Goal: Task Accomplishment & Management: Complete application form

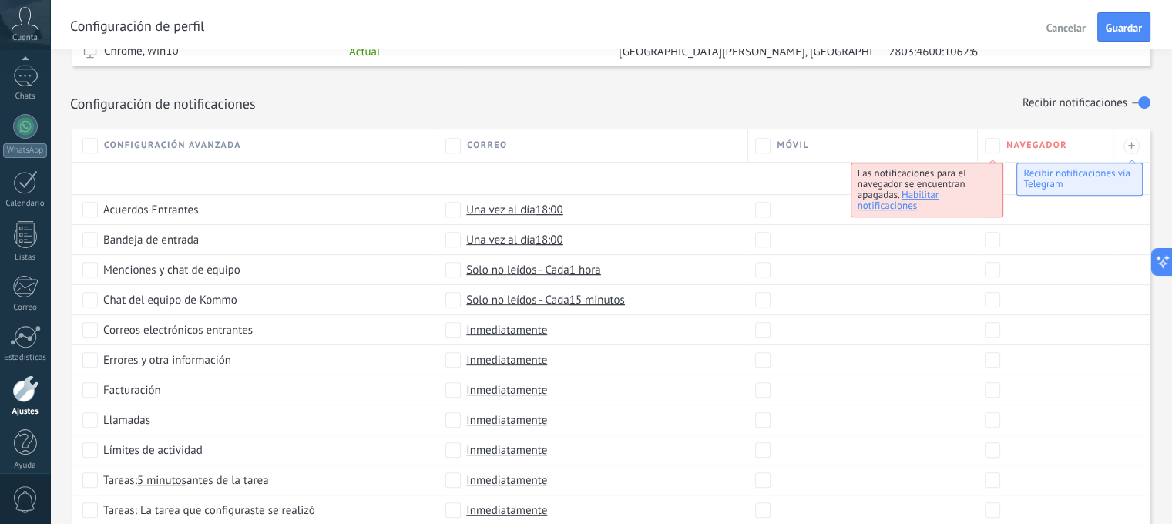
click at [1134, 102] on label at bounding box center [1141, 102] width 18 height 25
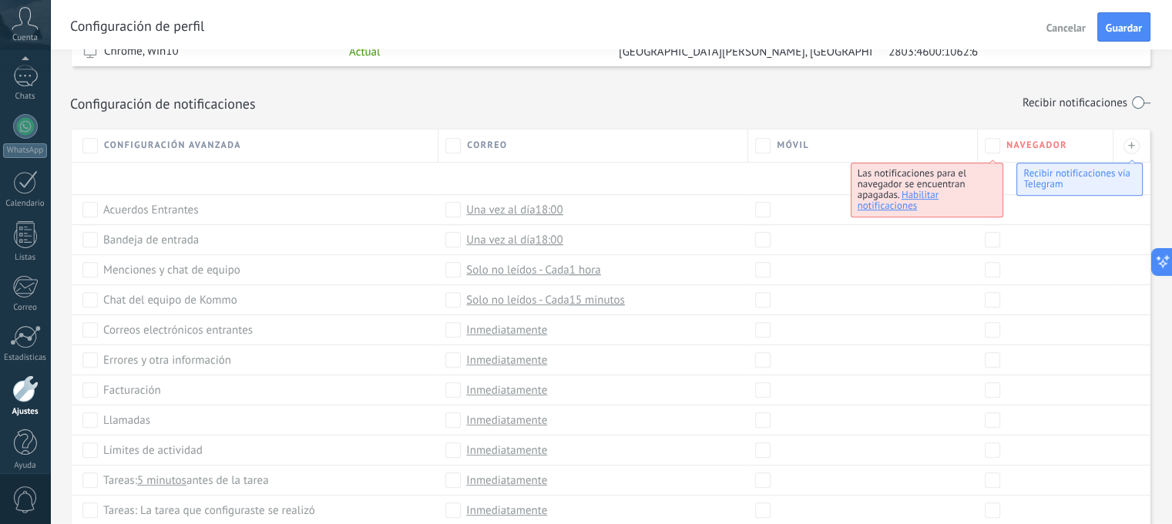
click at [1150, 99] on label at bounding box center [1141, 102] width 18 height 25
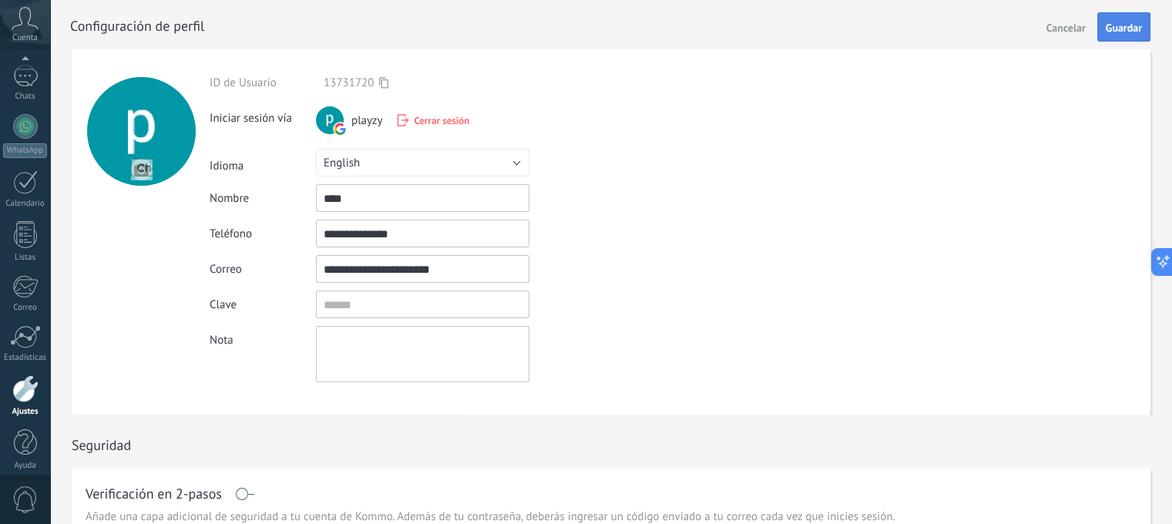
click at [1120, 28] on span "Guardar" at bounding box center [1124, 27] width 36 height 11
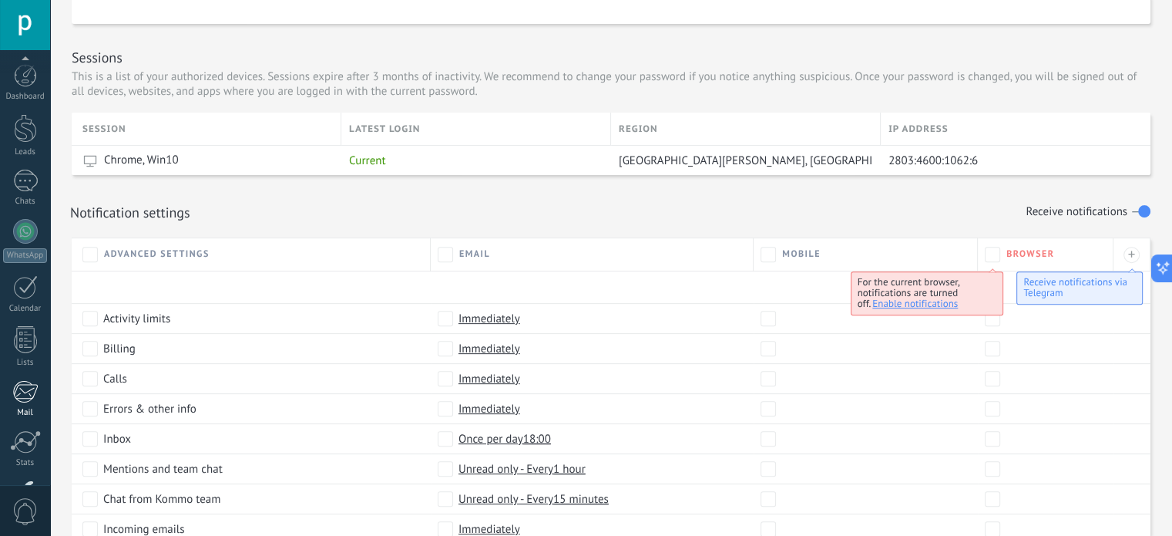
scroll to position [105, 0]
click at [27, 400] on div at bounding box center [25, 388] width 26 height 27
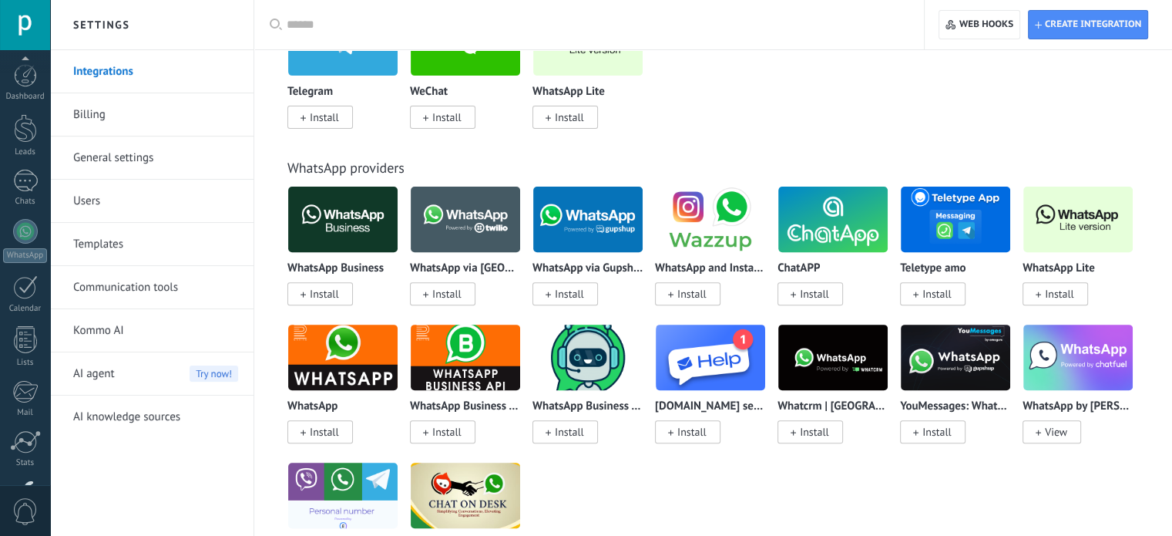
scroll to position [105, 0]
click at [89, 203] on link "Users" at bounding box center [155, 201] width 165 height 43
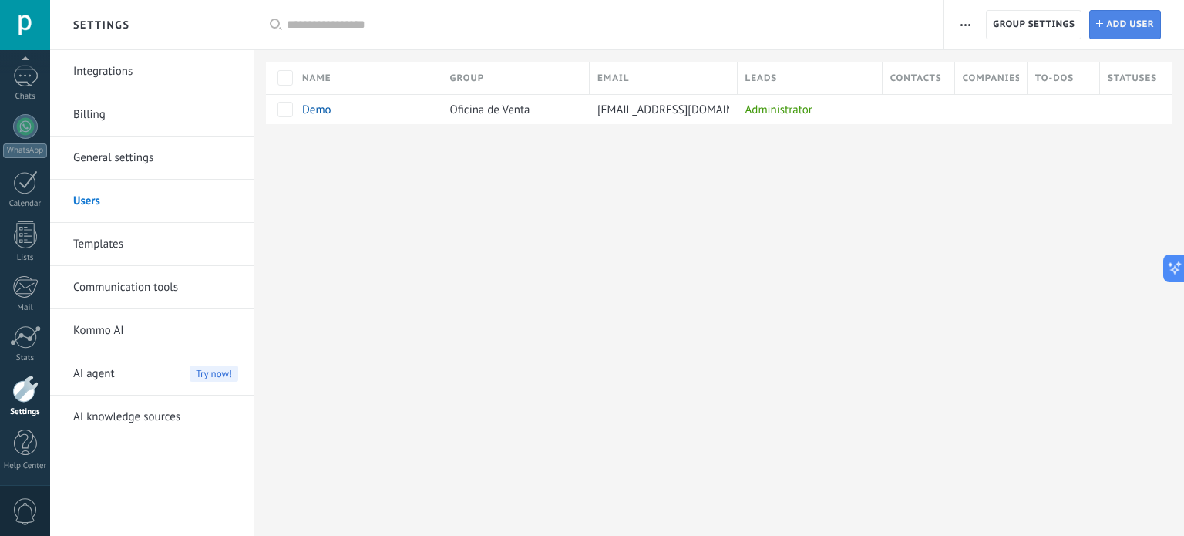
click at [1116, 27] on span "Add user" at bounding box center [1130, 25] width 48 height 28
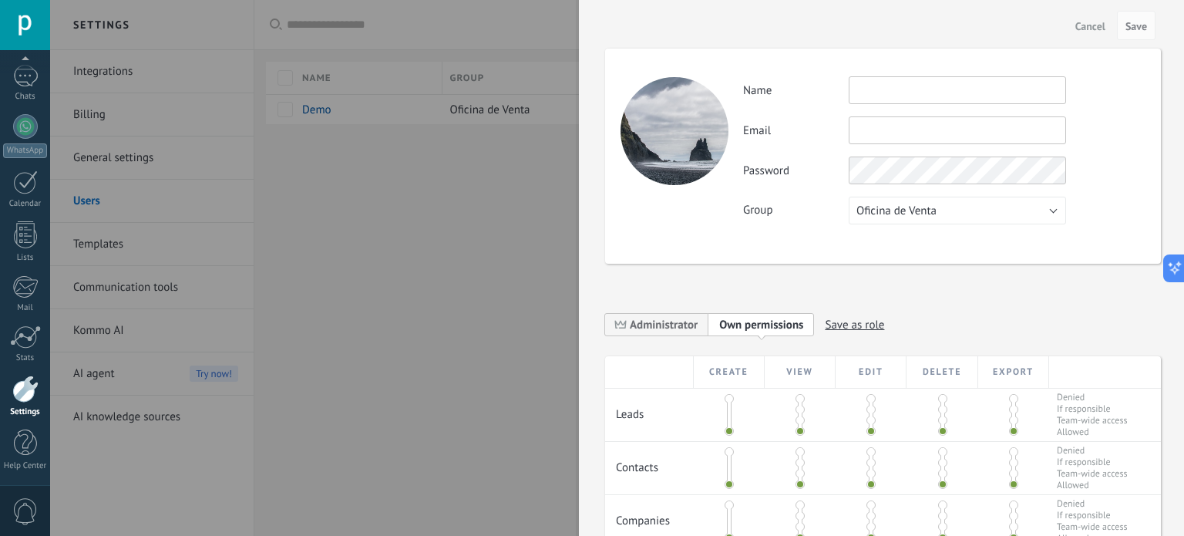
click at [919, 89] on input "text" at bounding box center [957, 90] width 217 height 28
type input "******"
click at [959, 205] on button "Oficina de Venta" at bounding box center [957, 211] width 217 height 28
click at [959, 205] on span "Oficina de Venta" at bounding box center [949, 210] width 221 height 15
click at [1122, 24] on button "Save" at bounding box center [1136, 25] width 39 height 29
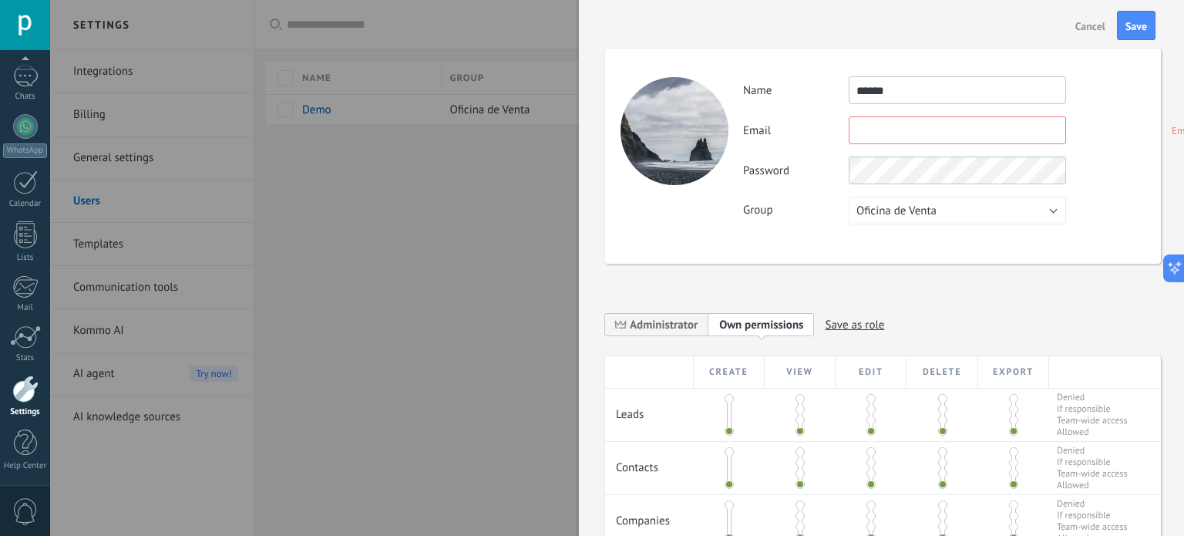
click at [878, 133] on input "text" at bounding box center [957, 130] width 217 height 28
click at [1092, 28] on span "Cancel" at bounding box center [1090, 26] width 30 height 11
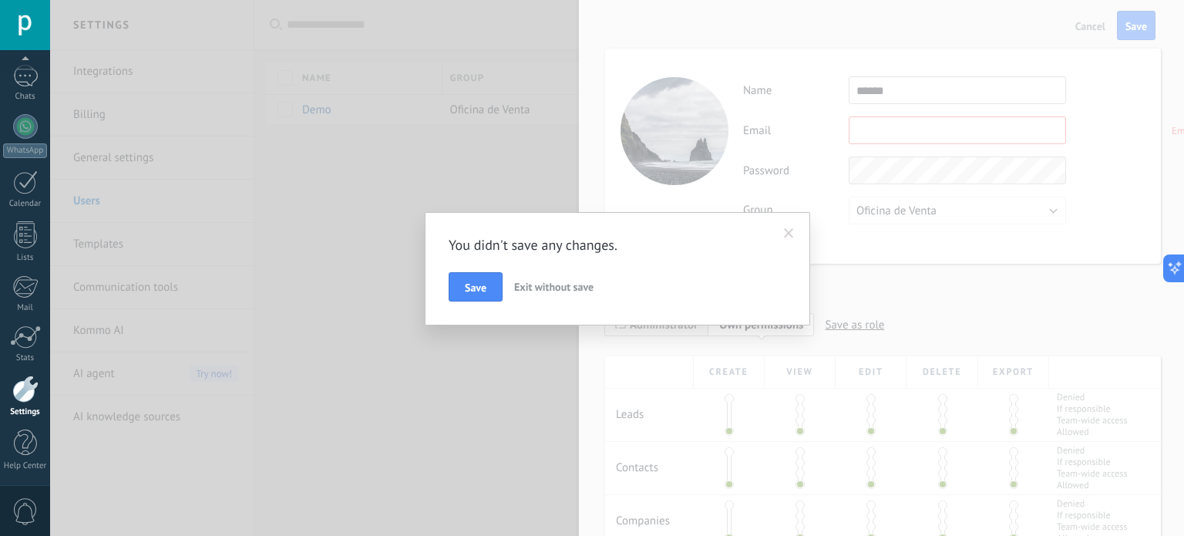
click at [539, 289] on span "Exit without save" at bounding box center [553, 287] width 79 height 14
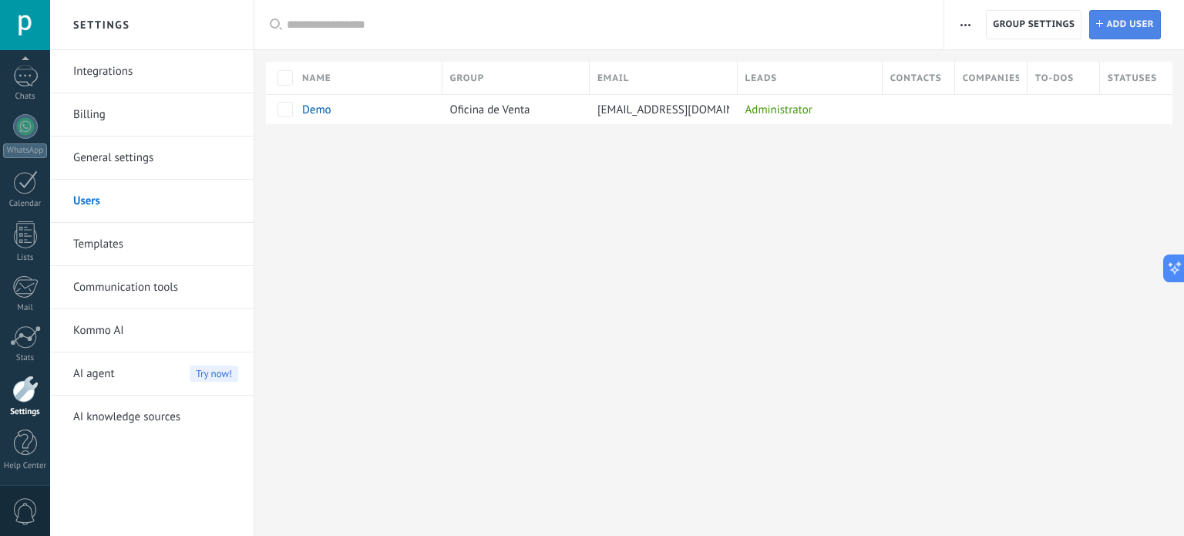
click at [1103, 12] on link "Add Add user" at bounding box center [1125, 24] width 72 height 29
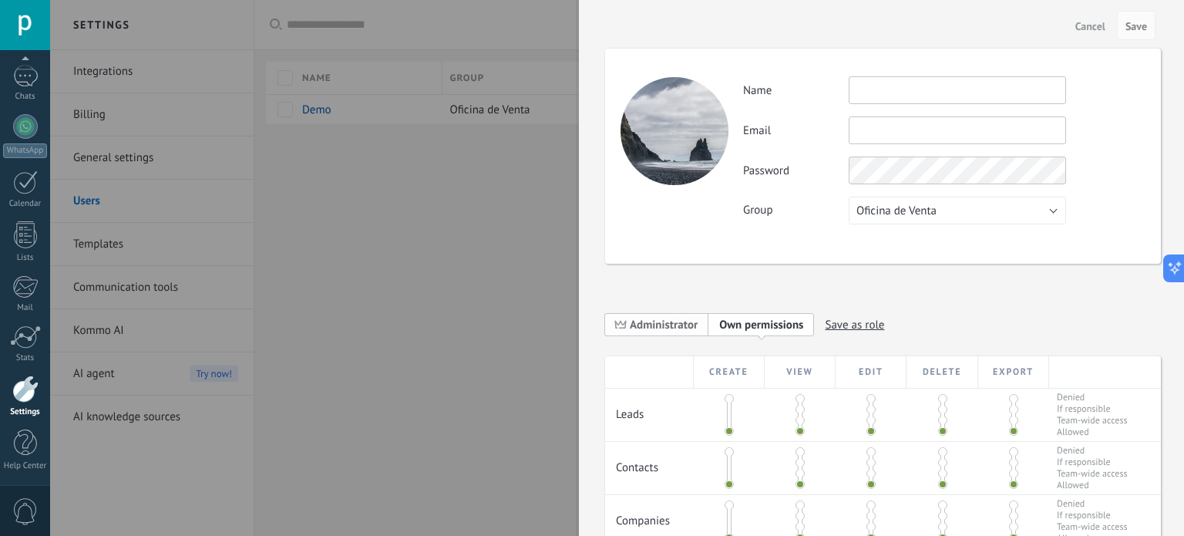
click at [651, 324] on span "Administrator" at bounding box center [664, 325] width 68 height 15
click at [1080, 27] on span "Cancel" at bounding box center [1090, 26] width 30 height 11
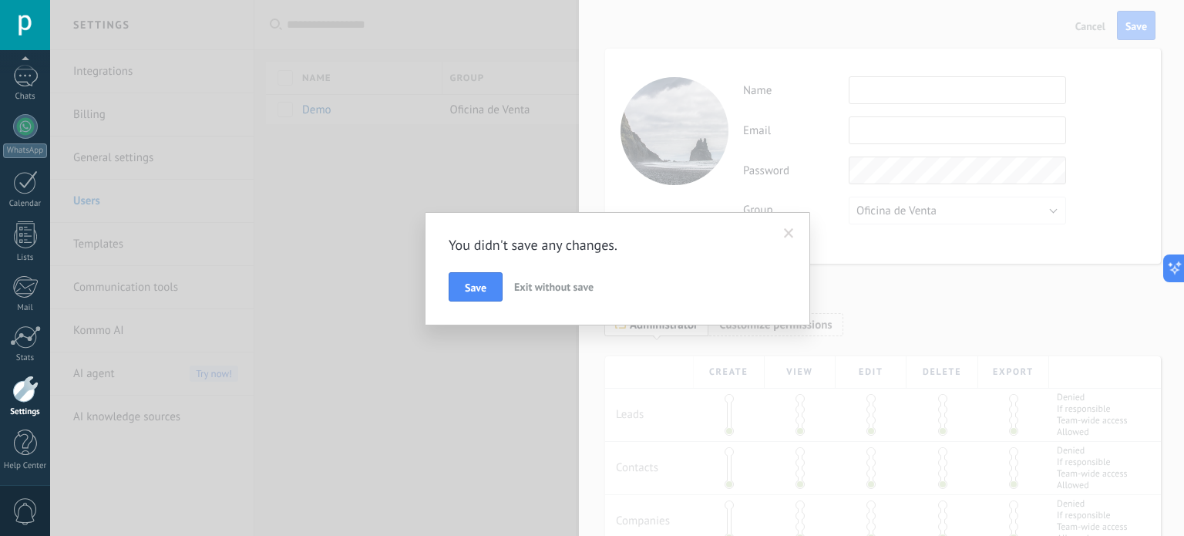
click at [524, 287] on span "Exit without save" at bounding box center [553, 287] width 79 height 14
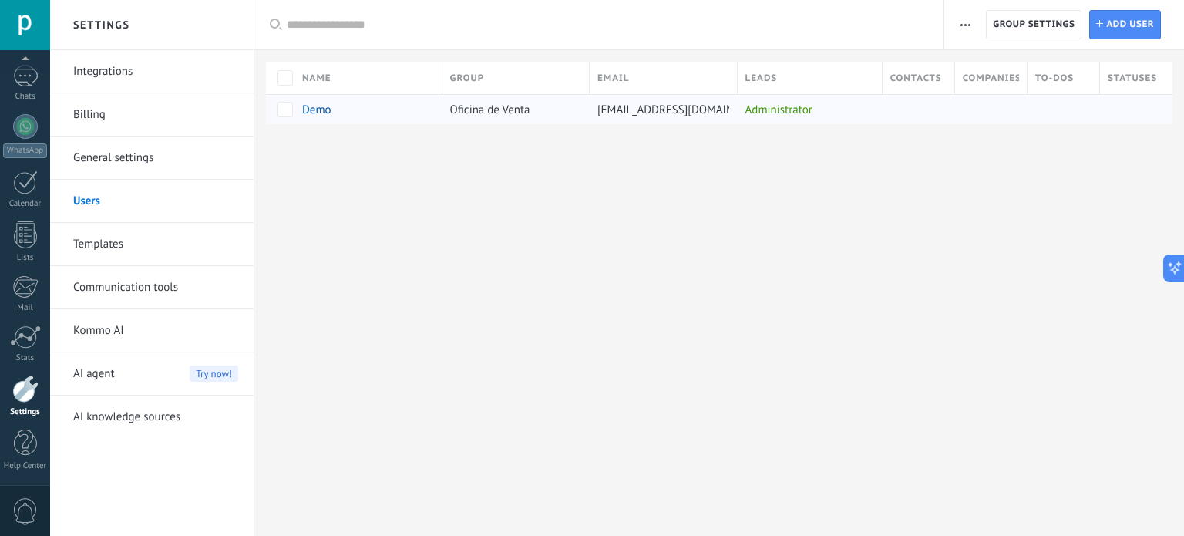
click at [313, 108] on span "Demo" at bounding box center [316, 110] width 29 height 15
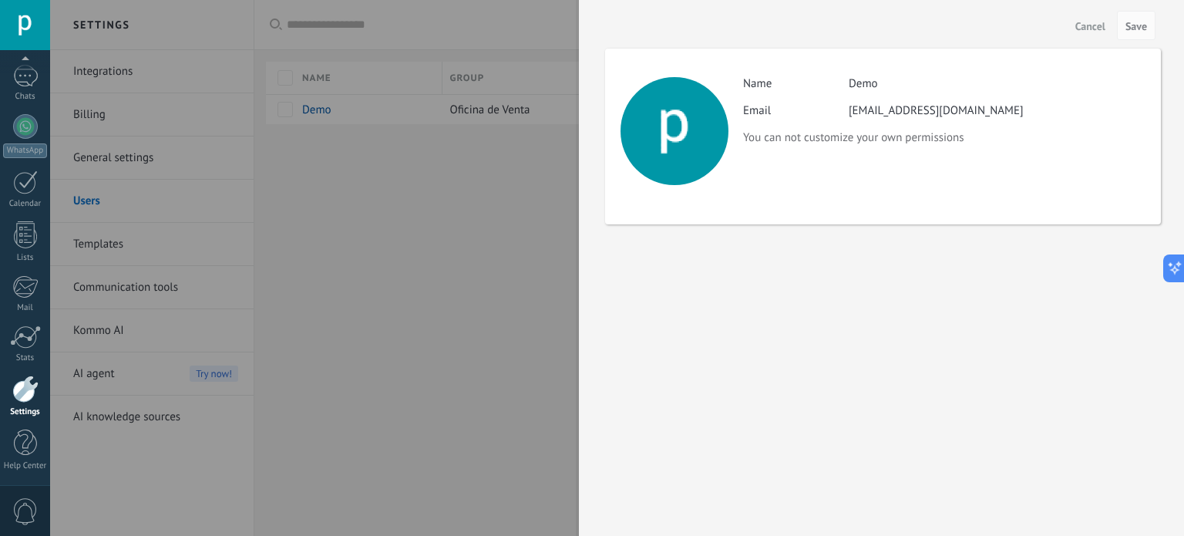
click at [1094, 22] on span "Cancel" at bounding box center [1090, 26] width 30 height 11
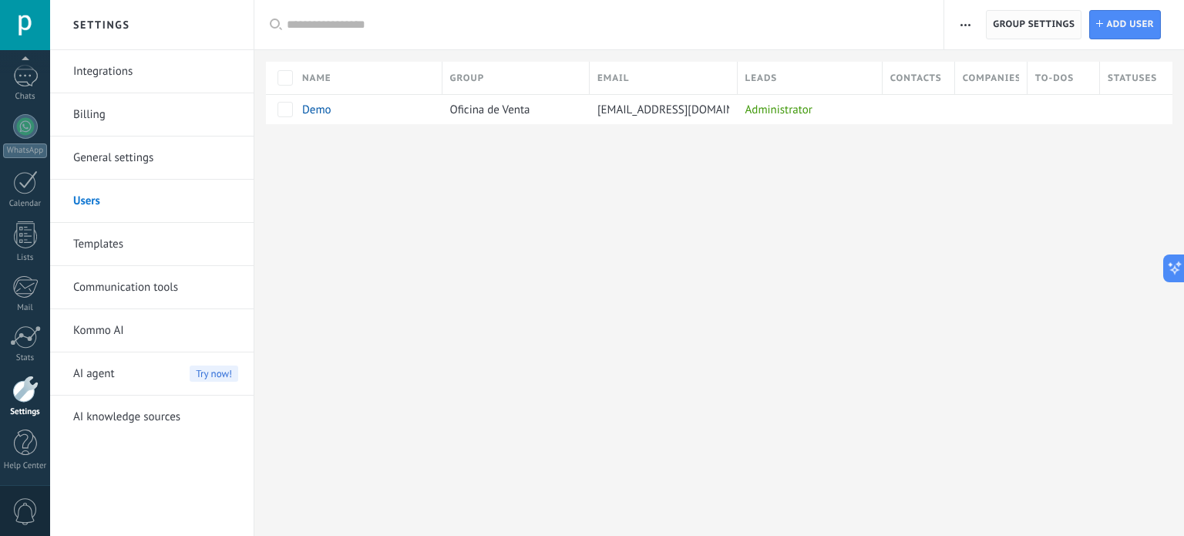
click at [1005, 24] on span "Group settings" at bounding box center [1034, 25] width 82 height 28
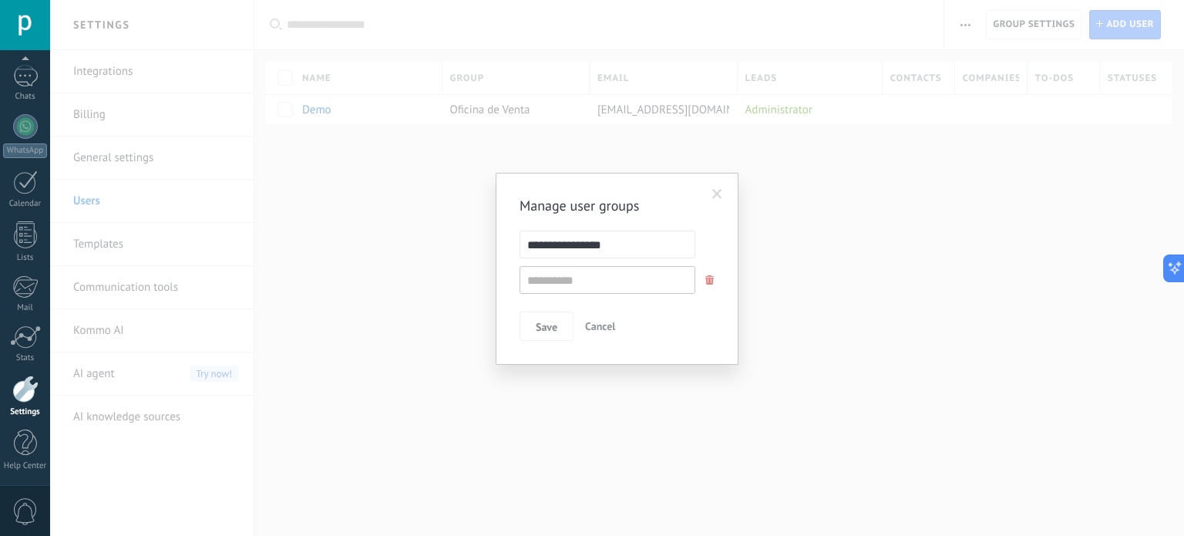
click at [717, 193] on span at bounding box center [717, 194] width 10 height 11
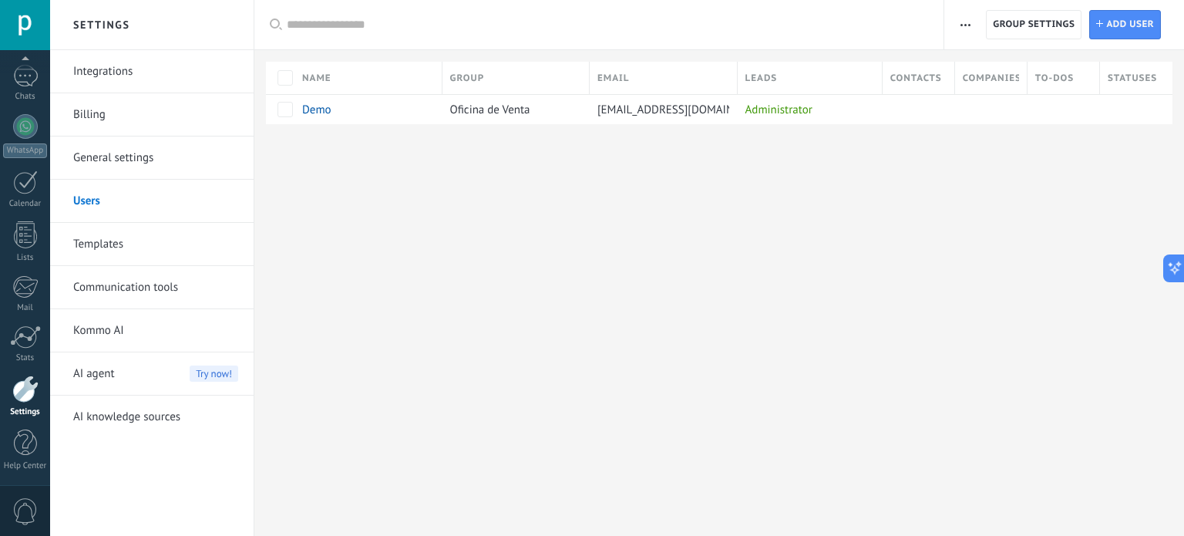
click at [966, 22] on span "button" at bounding box center [965, 24] width 10 height 29
click at [845, 163] on div at bounding box center [719, 149] width 930 height 50
click at [462, 115] on span "Oficina de Venta" at bounding box center [490, 110] width 80 height 15
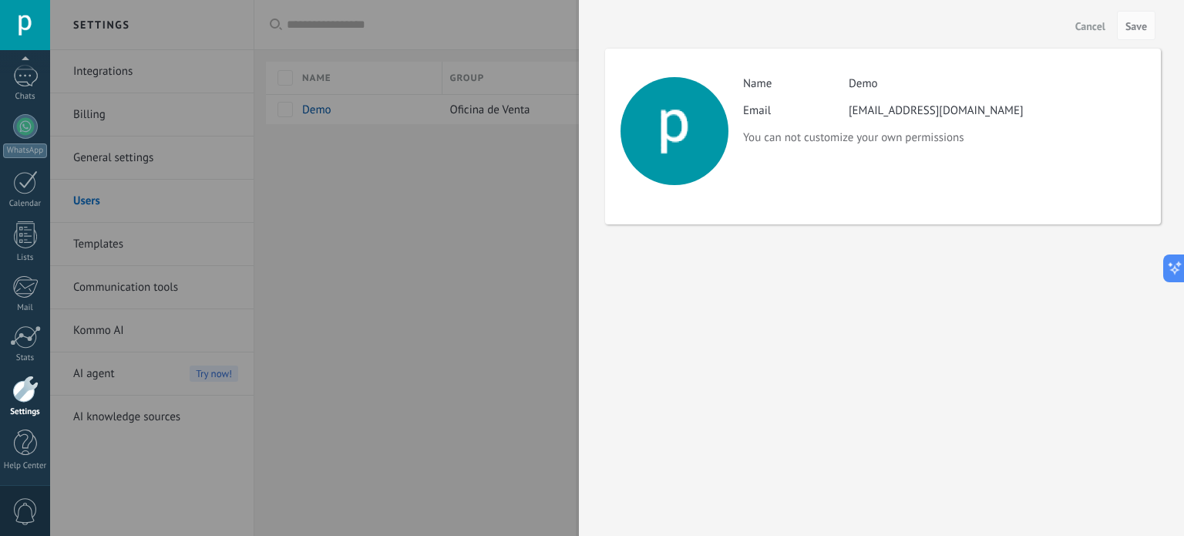
click at [474, 187] on div at bounding box center [592, 268] width 1184 height 536
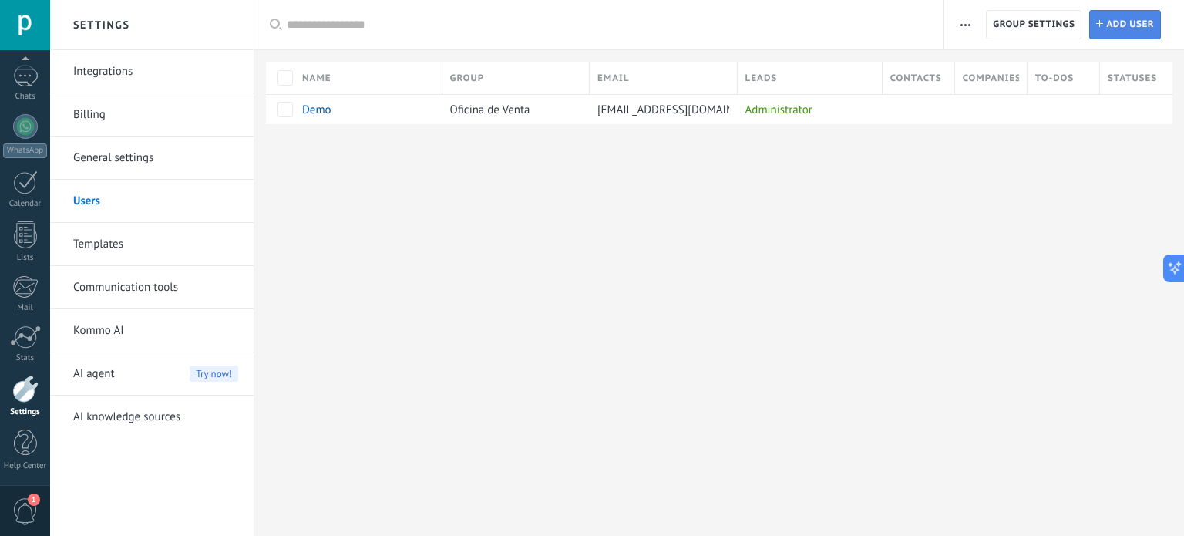
click at [1099, 34] on link "Add Add user" at bounding box center [1125, 24] width 72 height 29
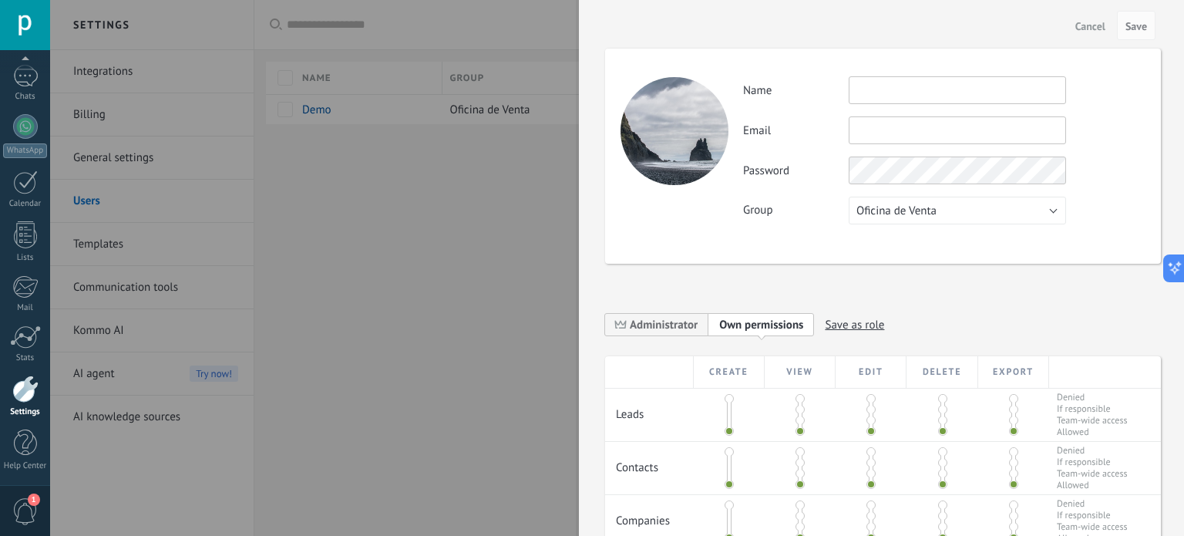
click at [862, 131] on input "text" at bounding box center [957, 130] width 217 height 28
paste input "**********"
type input "**********"
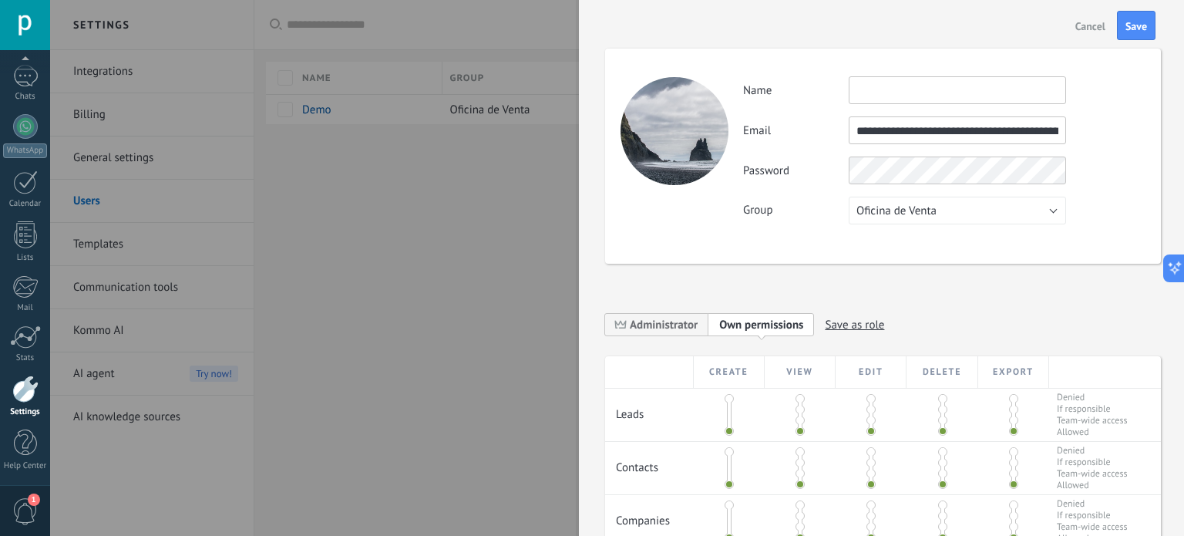
scroll to position [0, 271]
click at [862, 131] on input "**********" at bounding box center [957, 130] width 217 height 28
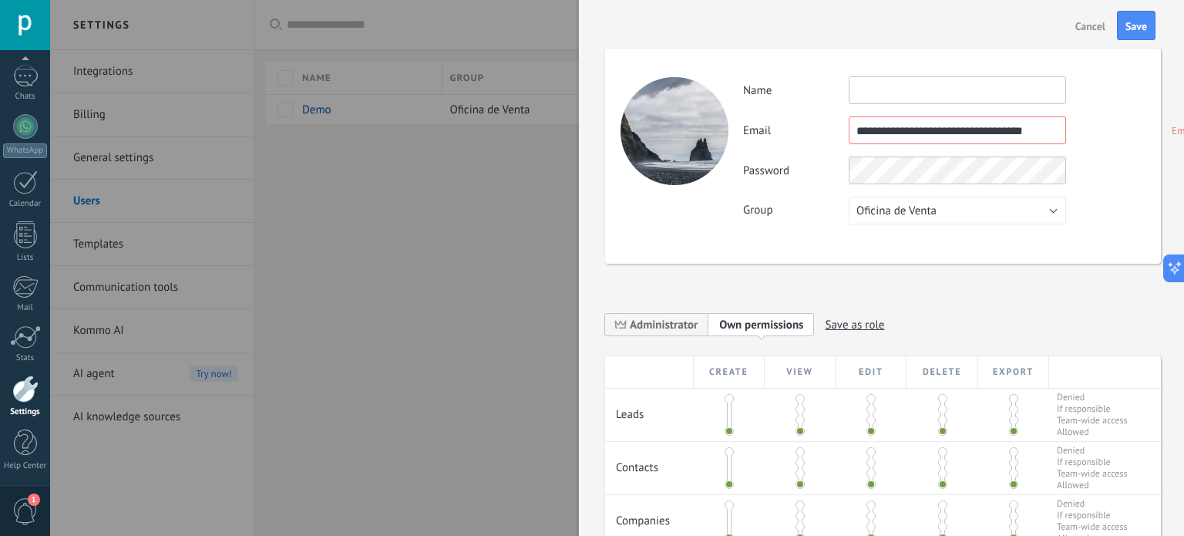
scroll to position [0, 10]
type input "**********"
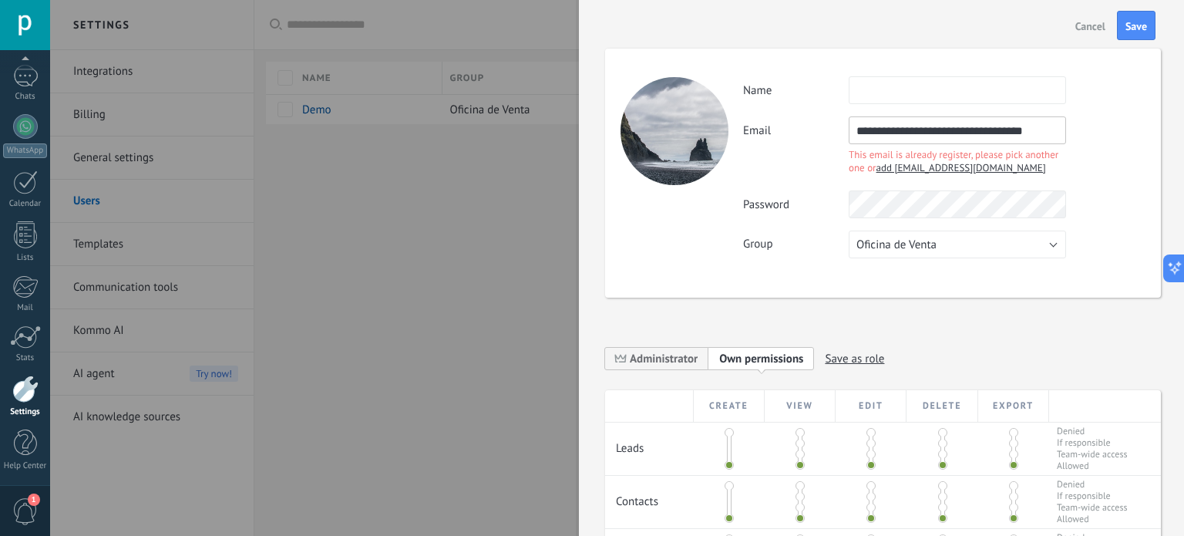
scroll to position [0, 0]
click at [1085, 25] on span "Cancel" at bounding box center [1090, 26] width 30 height 11
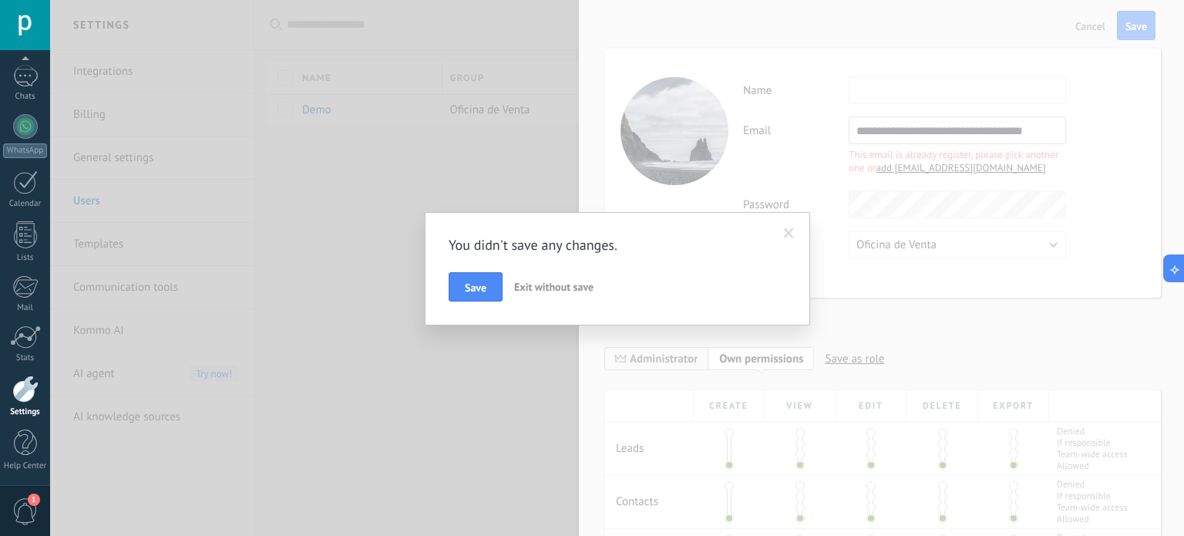
click at [583, 280] on span "Exit without save" at bounding box center [553, 287] width 79 height 14
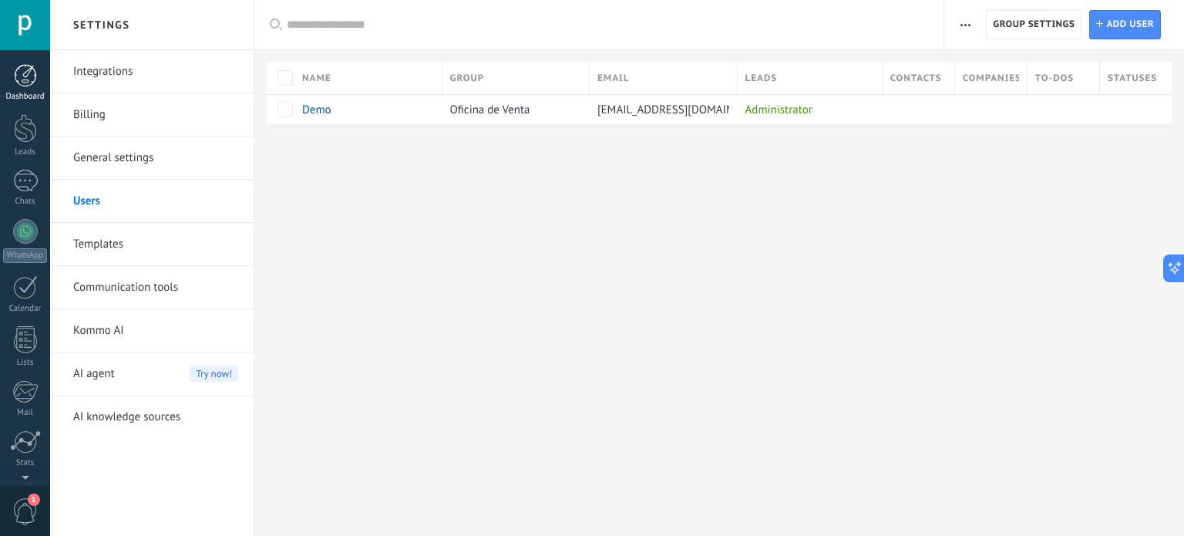
click at [21, 76] on div at bounding box center [25, 75] width 23 height 23
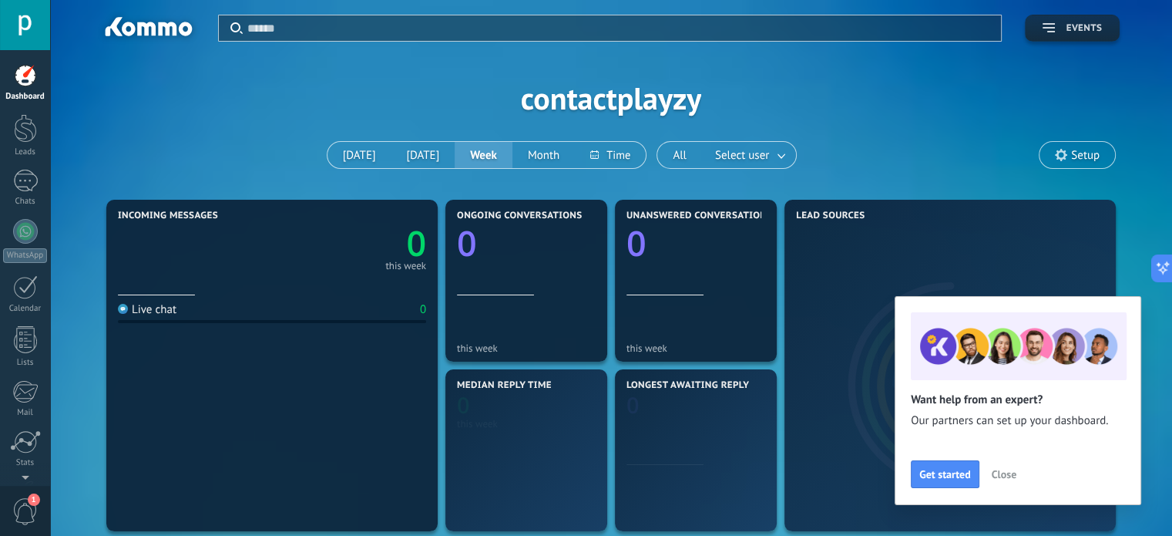
click at [1057, 31] on span "Events" at bounding box center [1072, 28] width 59 height 11
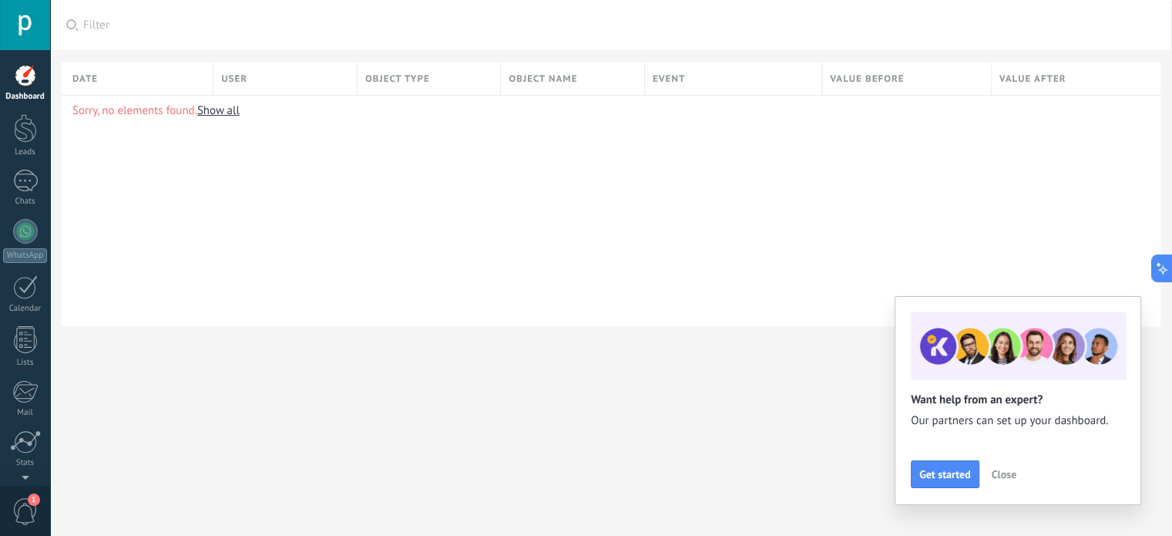
click at [999, 465] on button "Close" at bounding box center [1004, 473] width 39 height 23
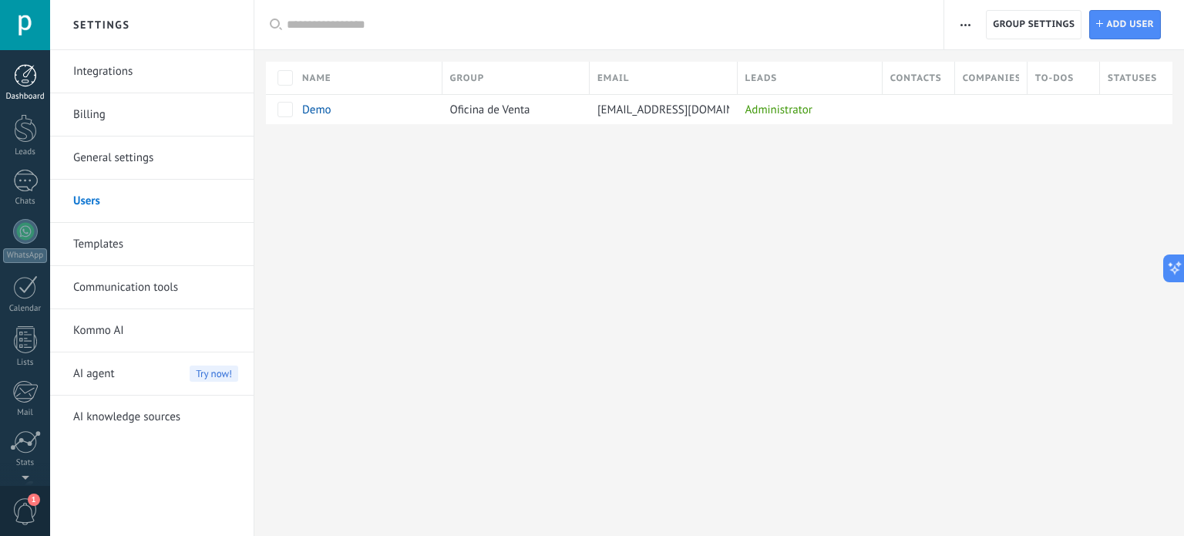
click at [22, 79] on div at bounding box center [25, 75] width 23 height 23
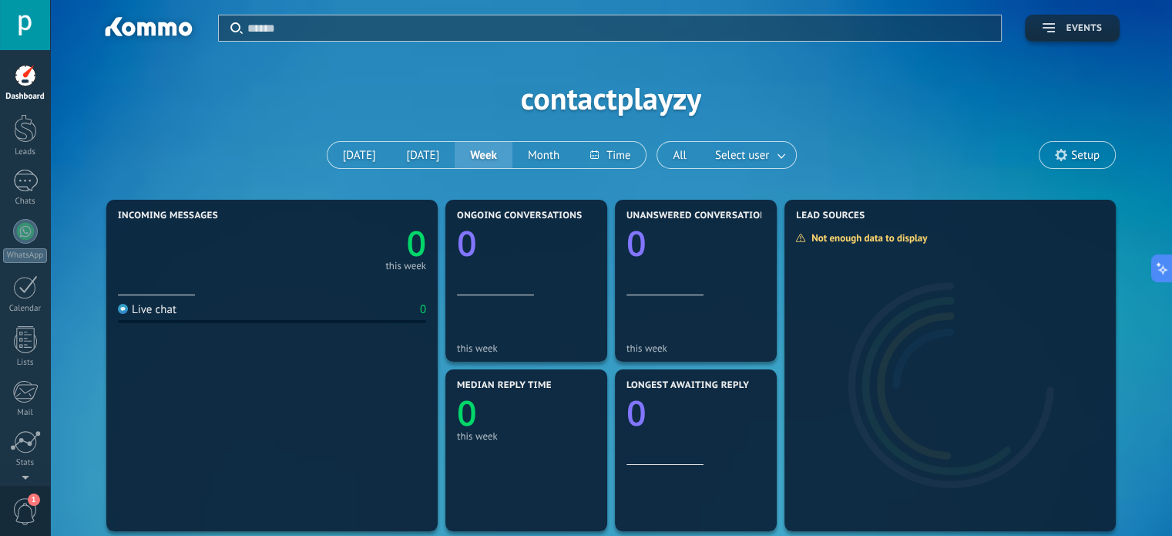
click at [1054, 25] on icon "button" at bounding box center [1049, 27] width 12 height 9
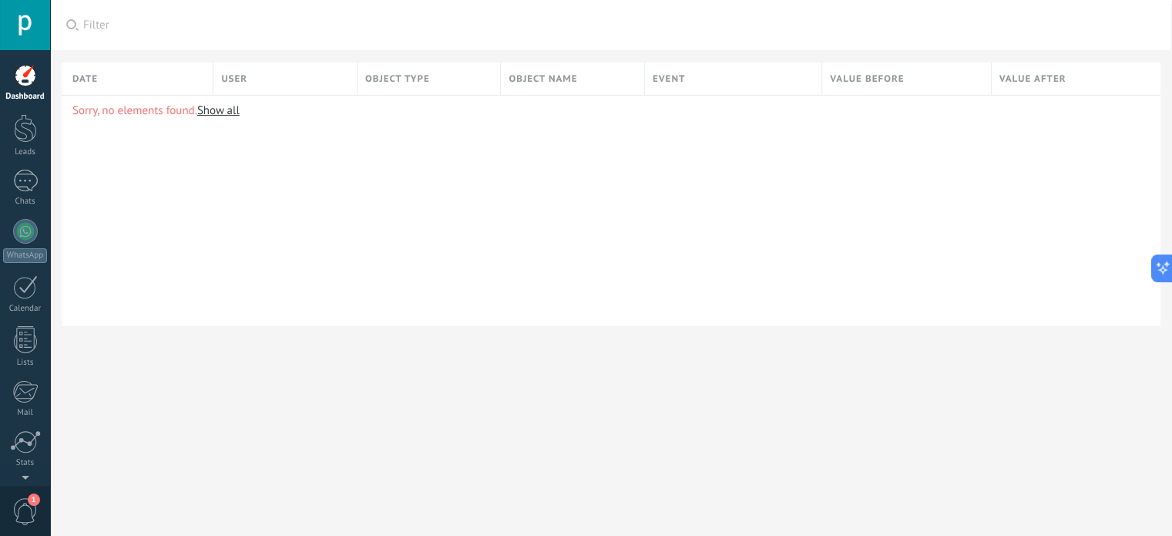
click at [17, 89] on link "Dashboard" at bounding box center [25, 83] width 50 height 38
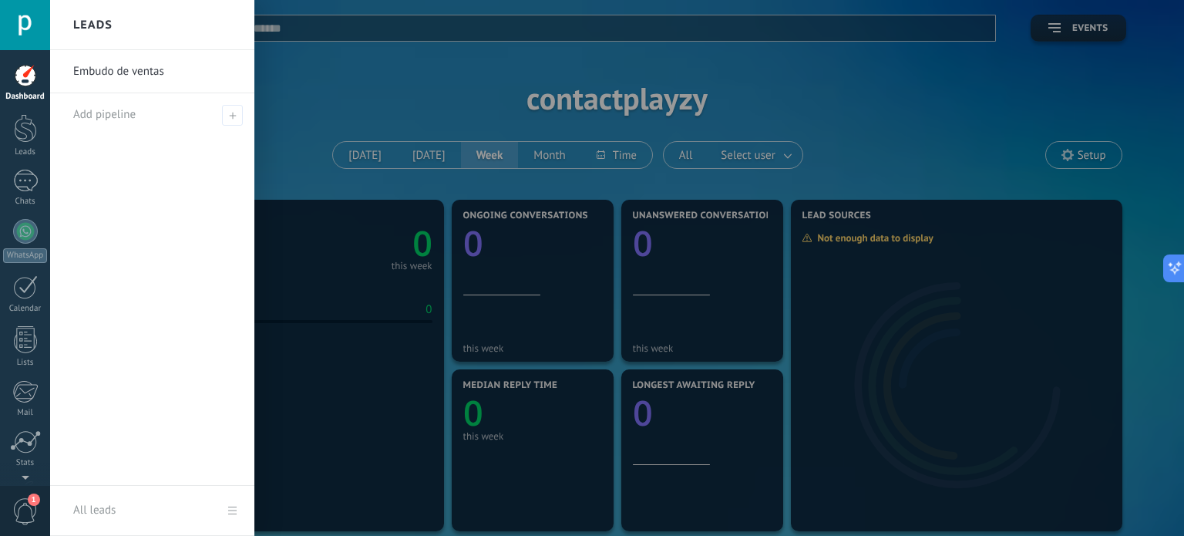
click at [364, 67] on div at bounding box center [642, 268] width 1184 height 536
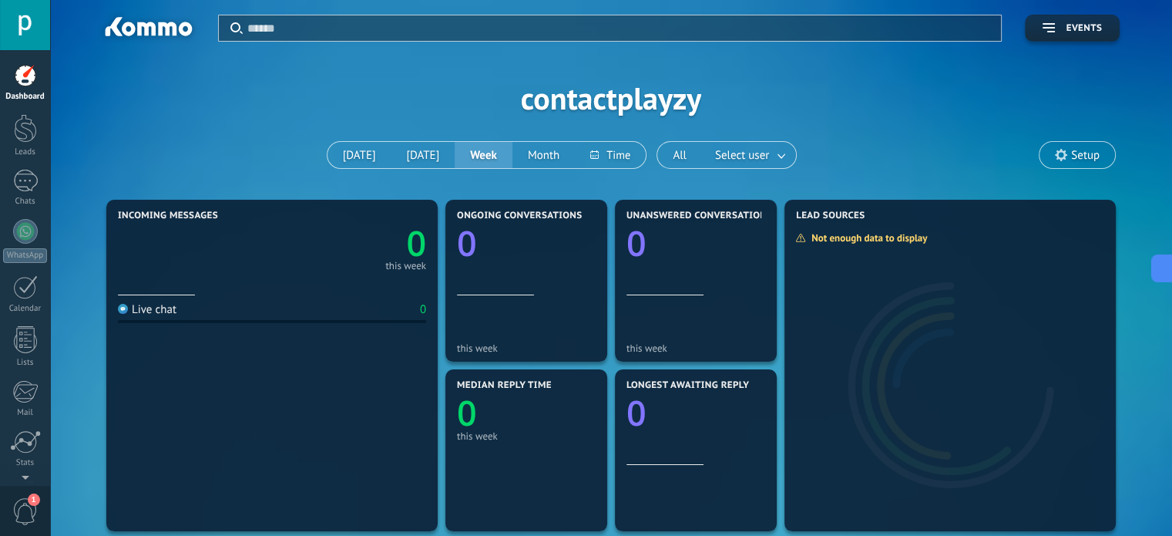
click at [378, 78] on div "Apply Events contactplayzy Today Yesterday Week Month All Select user Setup" at bounding box center [611, 98] width 1076 height 196
click at [1079, 155] on span "Setup" at bounding box center [1085, 155] width 29 height 13
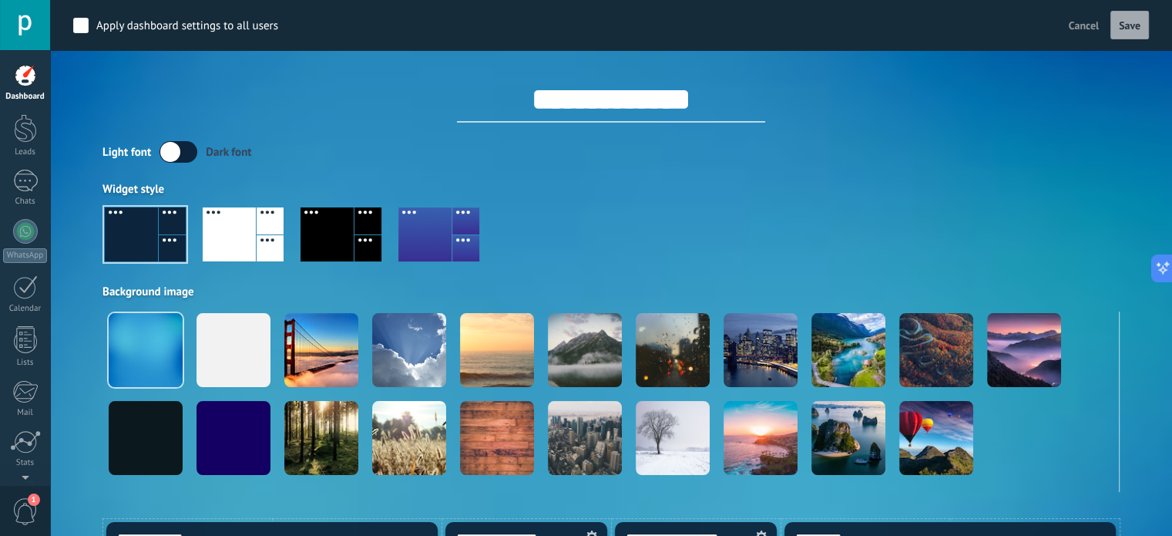
click at [23, 82] on div at bounding box center [25, 75] width 23 height 23
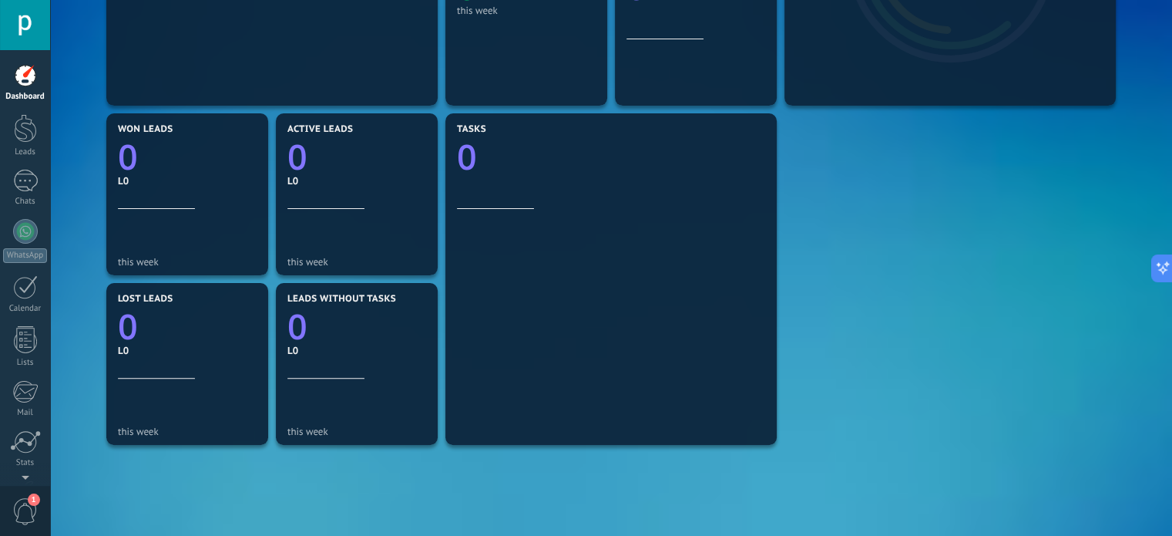
scroll to position [417, 0]
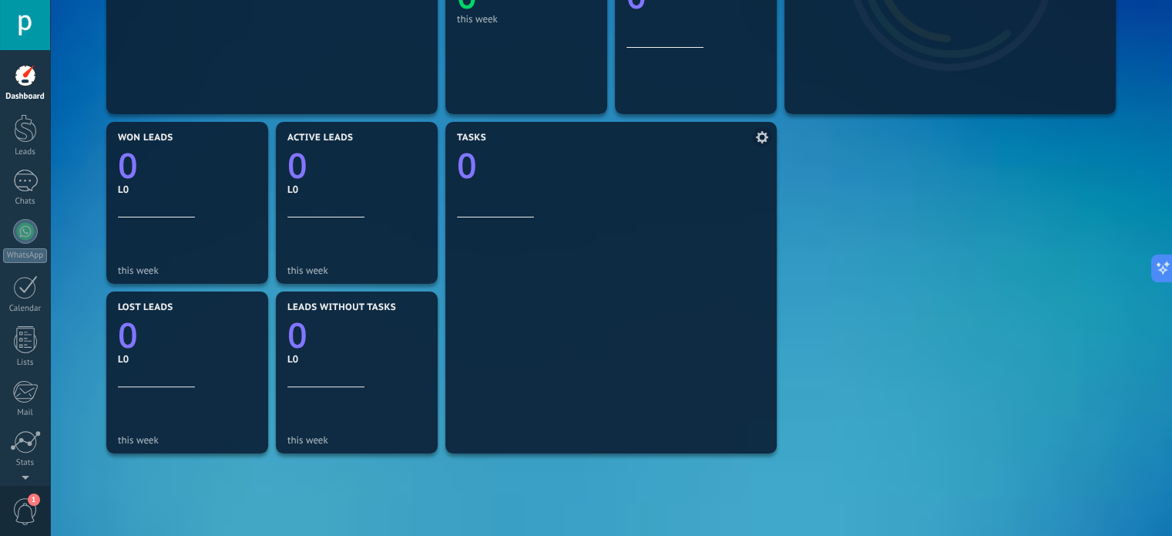
click at [764, 138] on icon at bounding box center [762, 137] width 12 height 12
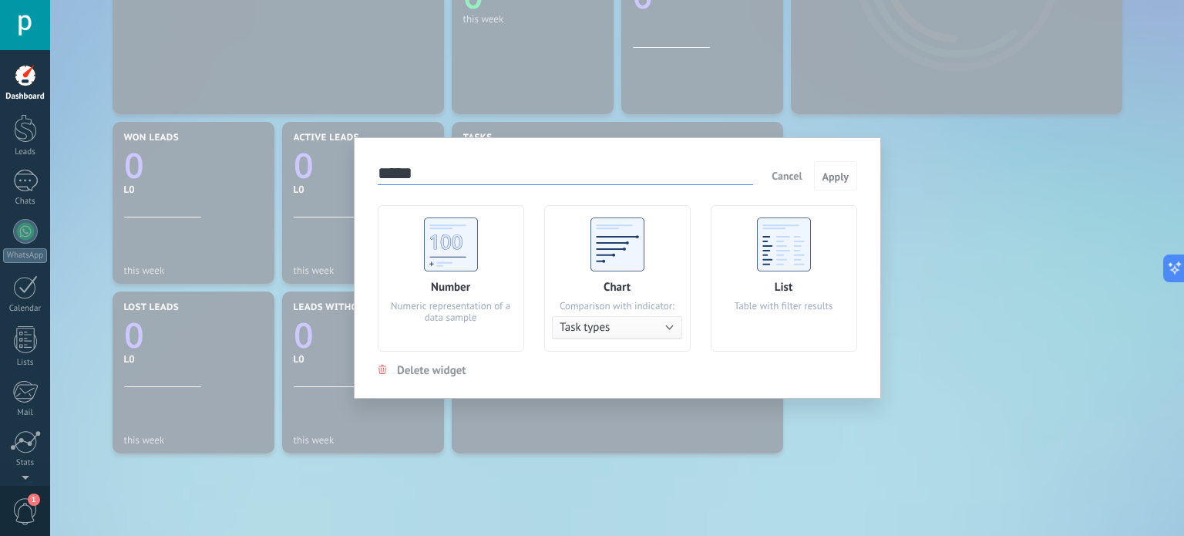
click at [921, 208] on div "***** Cancel Apply Number Numeric representation of a data sample Chart Compari…" at bounding box center [617, 268] width 1134 height 536
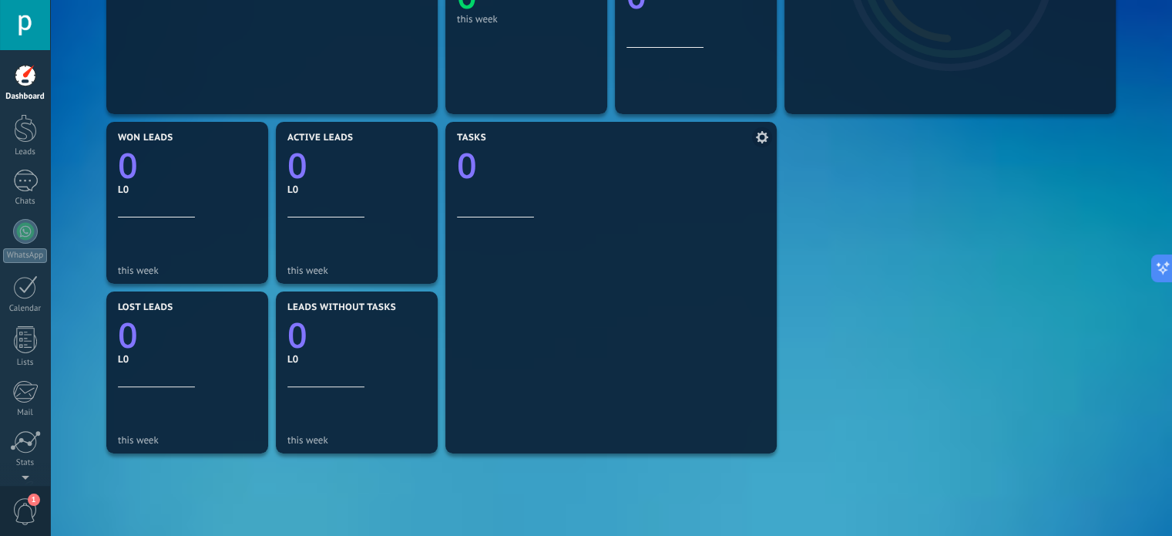
click at [762, 141] on use at bounding box center [762, 137] width 12 height 12
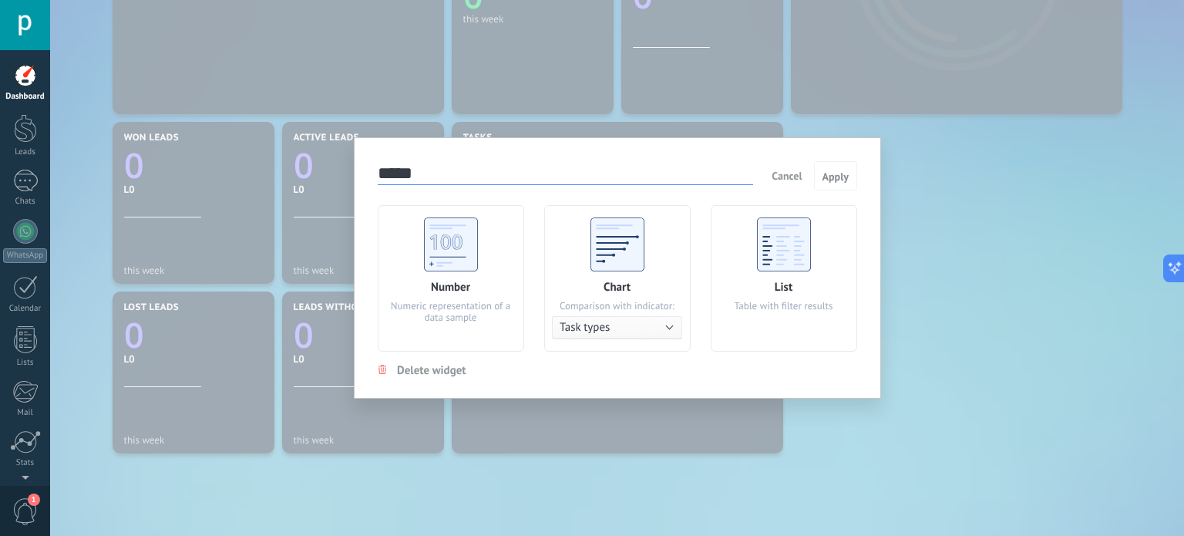
click at [923, 176] on div "***** Cancel Apply Number Numeric representation of a data sample Chart Compari…" at bounding box center [617, 268] width 1134 height 536
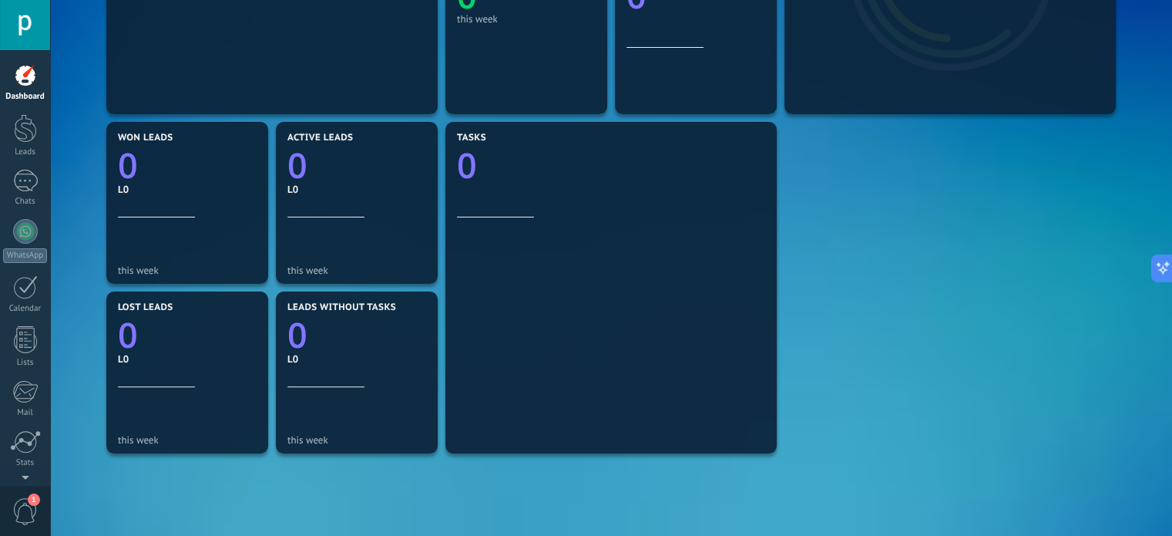
scroll to position [0, 0]
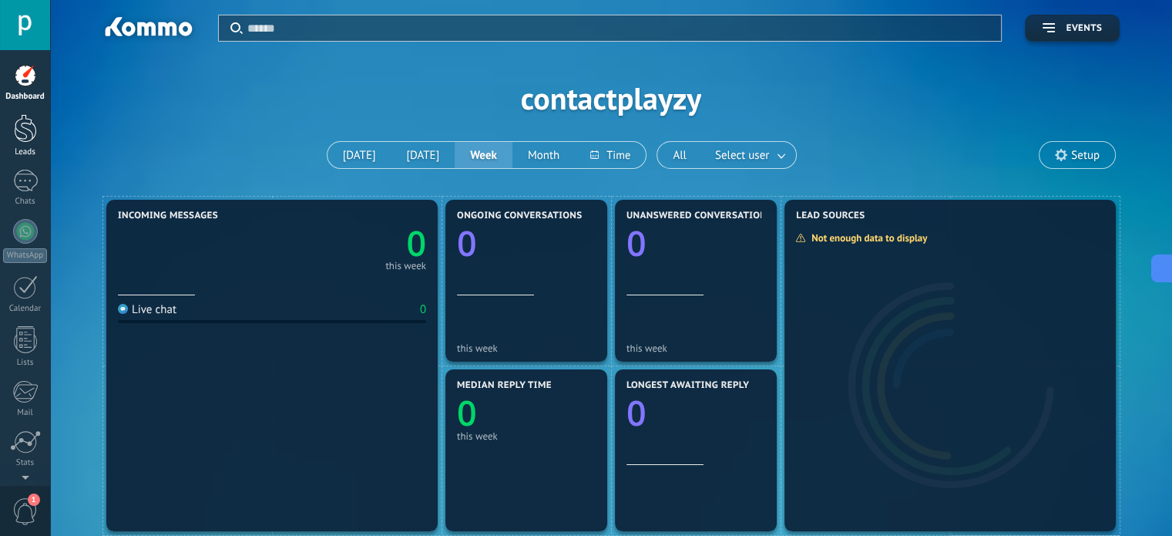
click at [24, 138] on div at bounding box center [25, 128] width 23 height 29
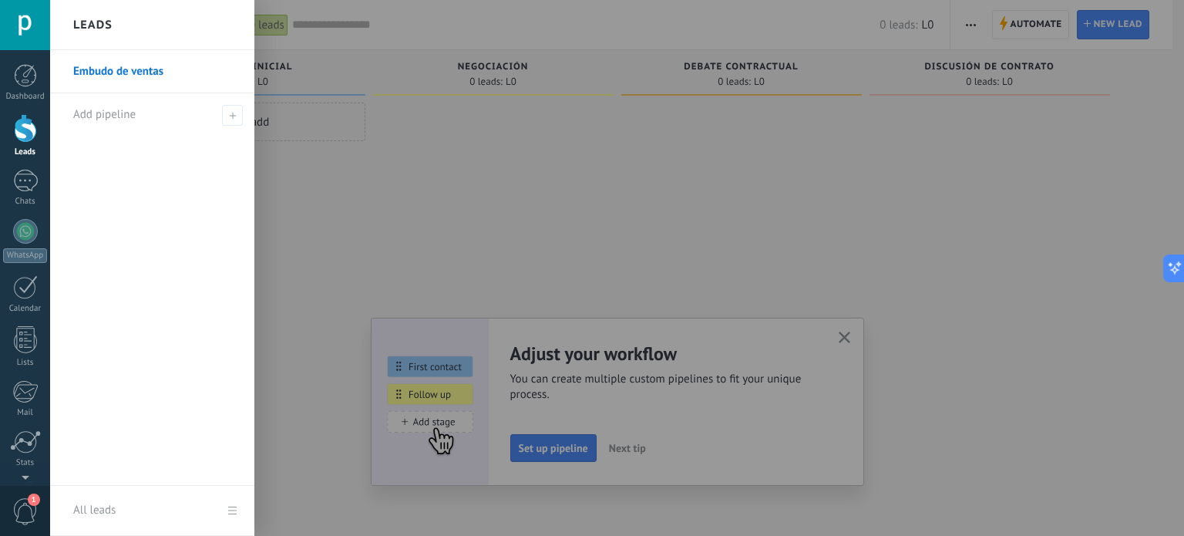
click at [826, 260] on div at bounding box center [741, 270] width 240 height 335
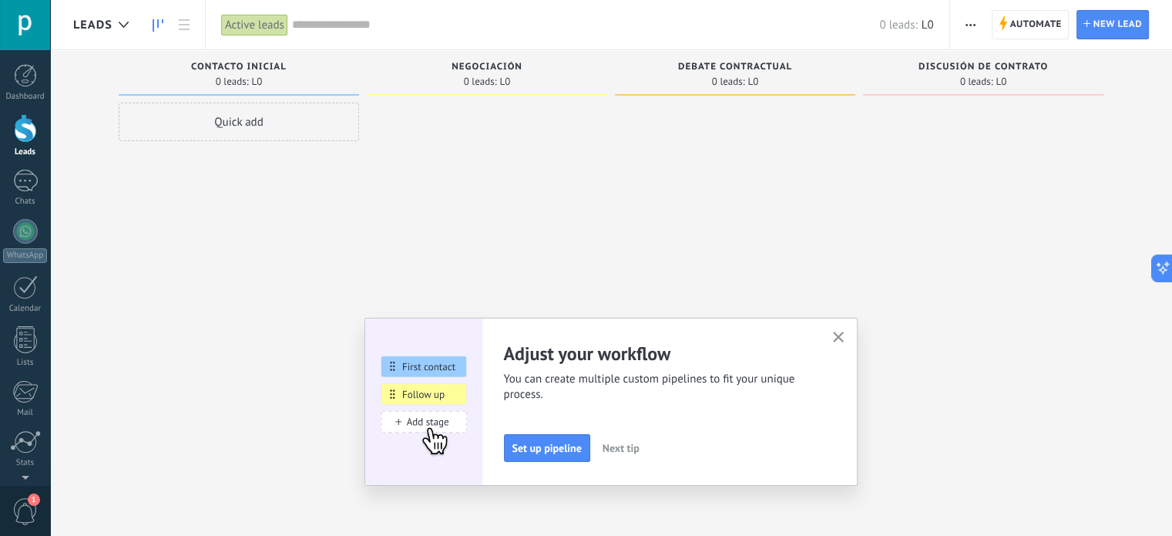
click at [849, 343] on button "button" at bounding box center [838, 338] width 19 height 21
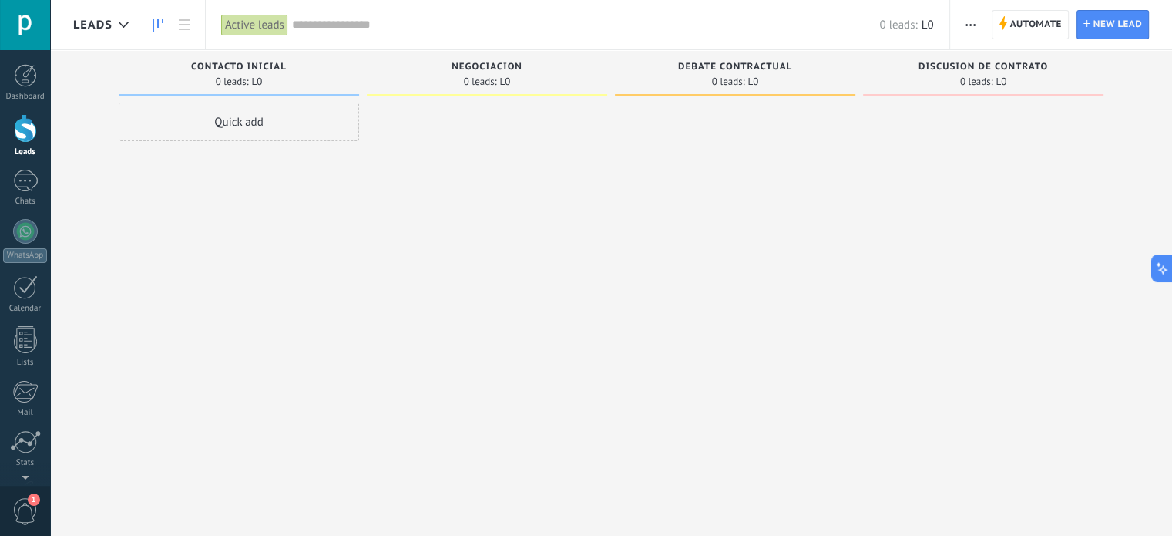
click at [37, 131] on link "Leads" at bounding box center [25, 135] width 50 height 43
click at [284, 119] on div "Quick add" at bounding box center [239, 122] width 240 height 39
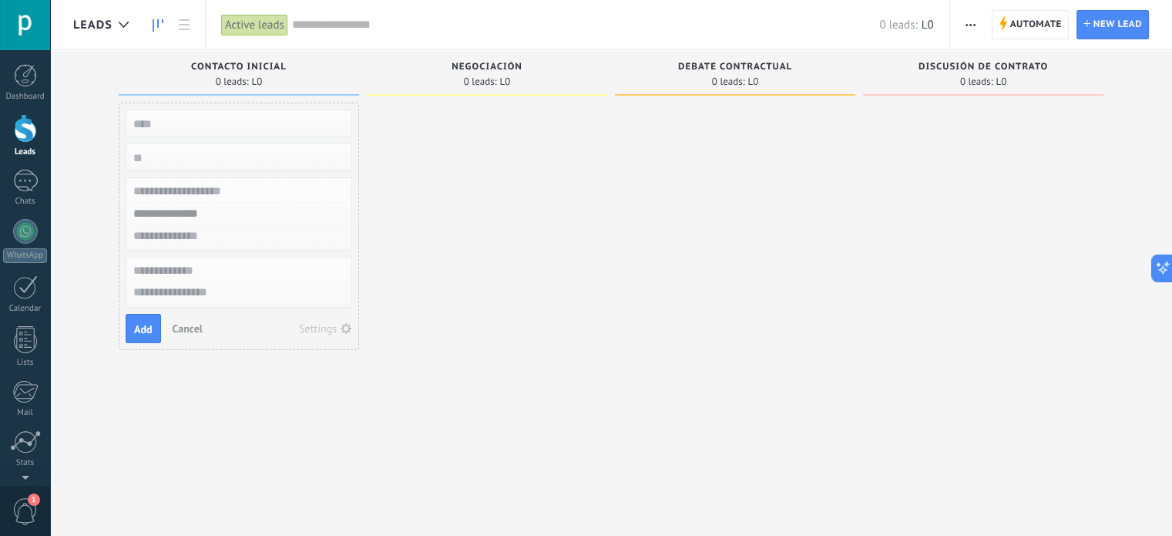
click at [749, 336] on div at bounding box center [735, 270] width 240 height 335
click at [185, 324] on span "Cancel" at bounding box center [188, 328] width 30 height 14
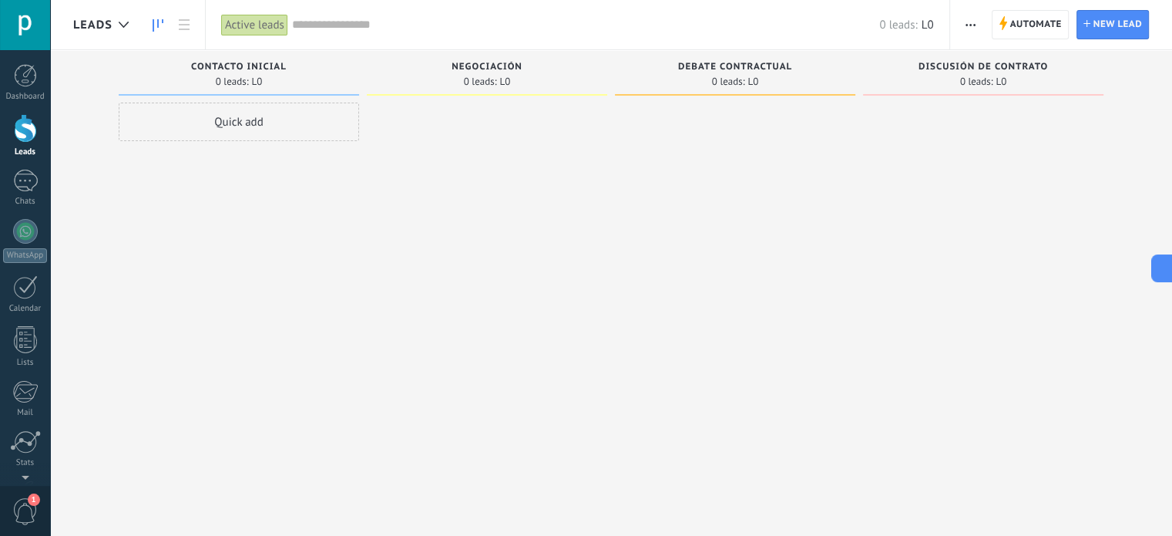
click at [248, 126] on div "Quick add" at bounding box center [239, 122] width 240 height 39
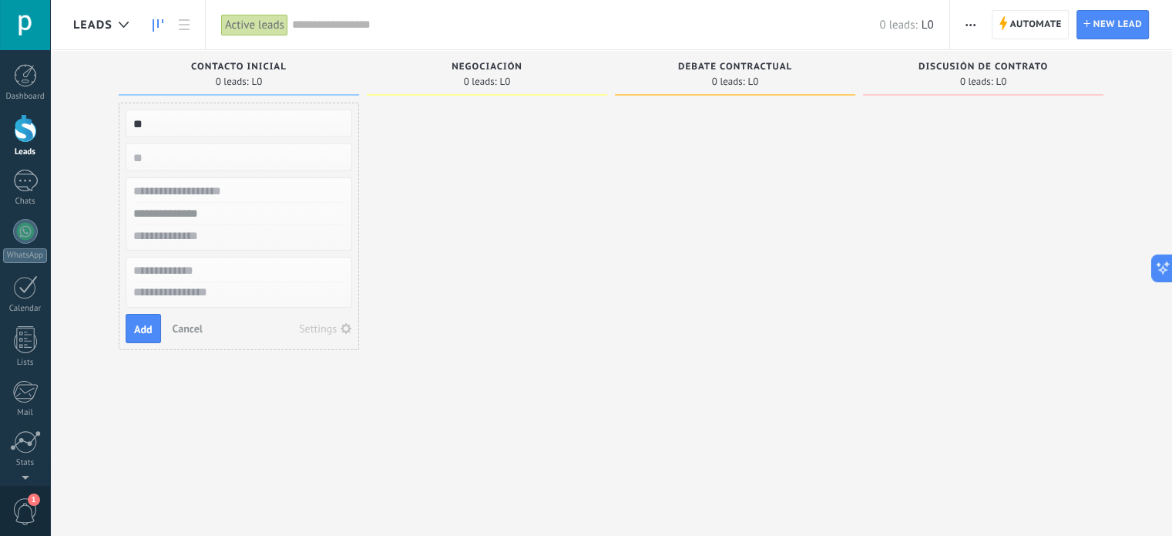
type input "*"
click at [224, 184] on input "text" at bounding box center [237, 191] width 225 height 22
click at [173, 128] on input "****" at bounding box center [237, 124] width 225 height 22
type input "*"
click at [227, 188] on input "text" at bounding box center [237, 191] width 225 height 22
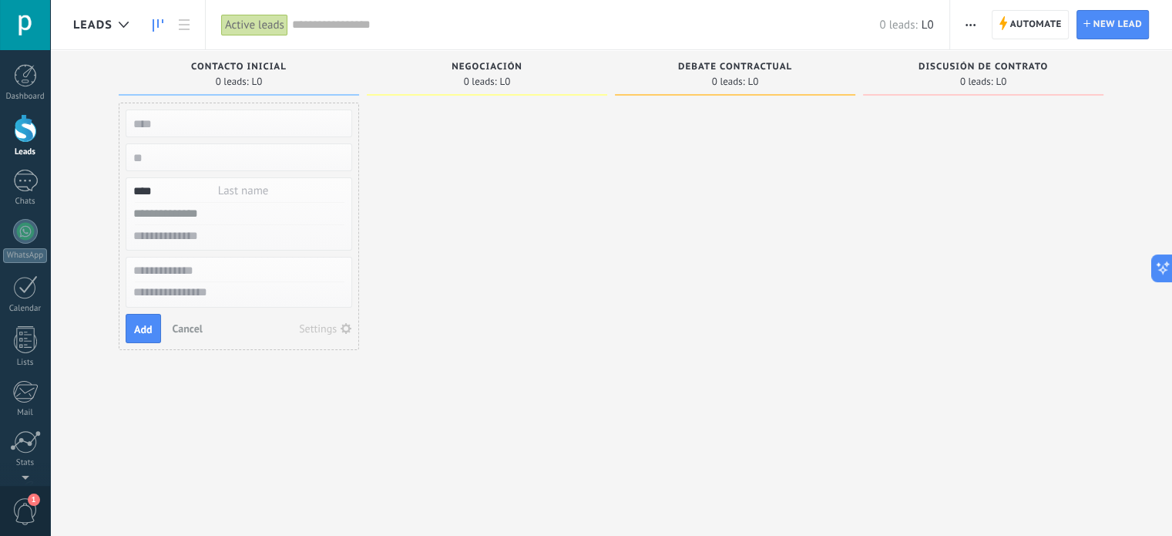
type input "****"
click at [222, 267] on input "text" at bounding box center [237, 271] width 225 height 22
click at [177, 267] on input "*********" at bounding box center [237, 271] width 225 height 22
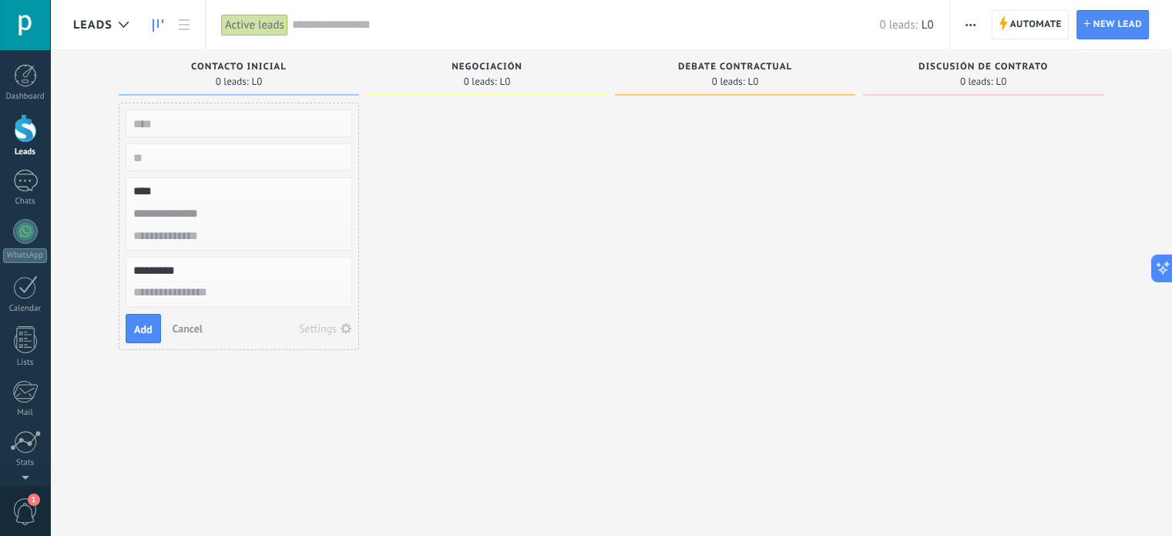
type input "*********"
click at [156, 126] on input "text" at bounding box center [237, 124] width 225 height 22
paste input "*********"
type input "*********"
click at [514, 201] on div at bounding box center [487, 270] width 240 height 335
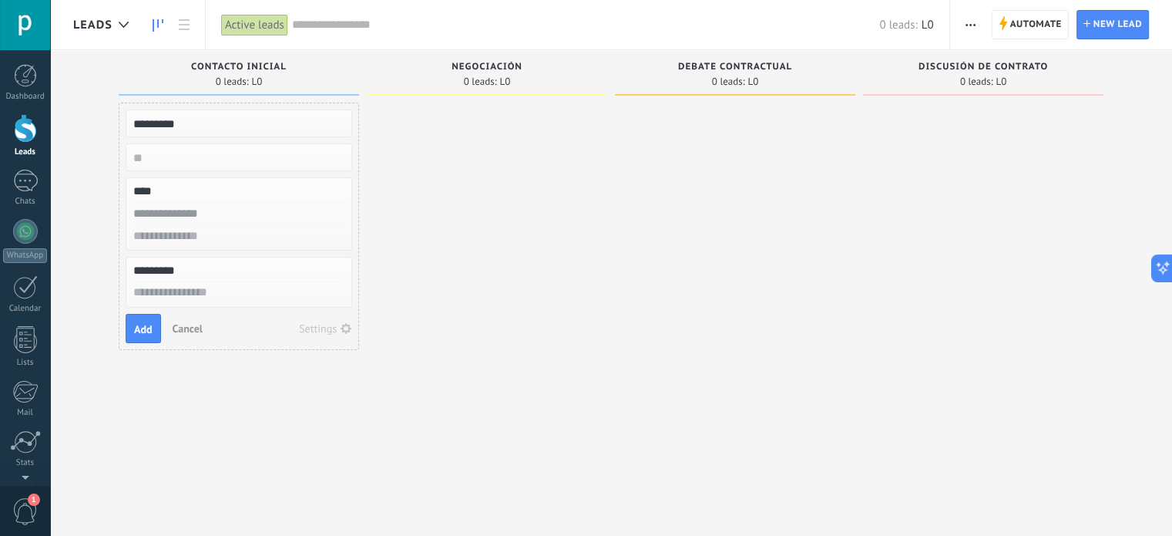
click at [221, 214] on input "text" at bounding box center [237, 214] width 225 height 22
type input "********"
click at [194, 237] on input "text" at bounding box center [237, 236] width 225 height 22
type input "**********"
click at [183, 295] on textarea at bounding box center [238, 293] width 225 height 22
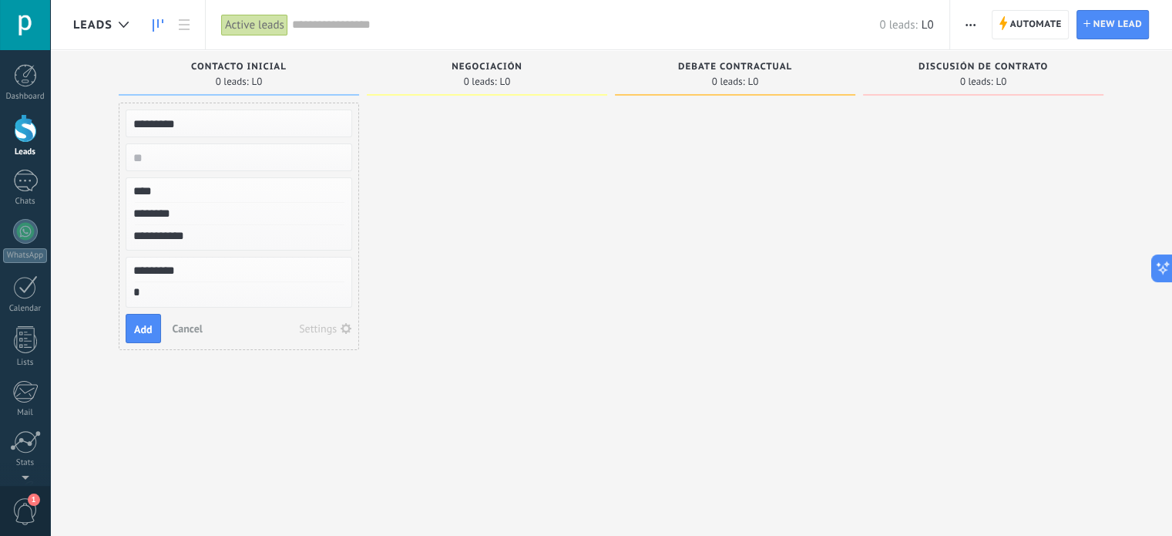
type textarea "**"
type textarea "***"
type textarea "****"
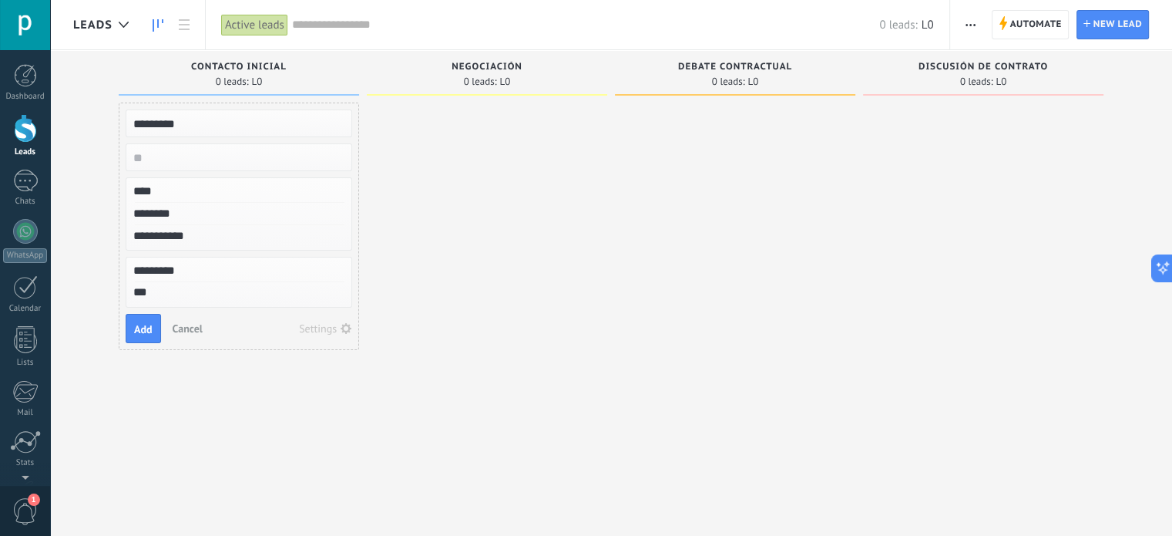
type textarea "****"
type textarea "*****"
type textarea "******"
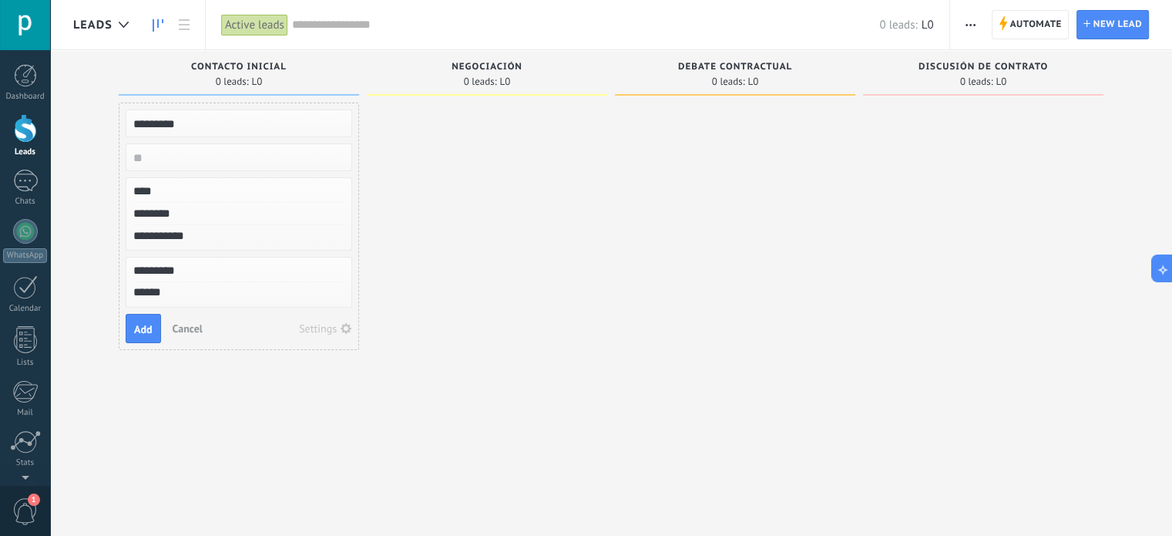
scroll to position [15, 0]
type textarea "******"
click at [148, 324] on span "Add" at bounding box center [143, 329] width 18 height 11
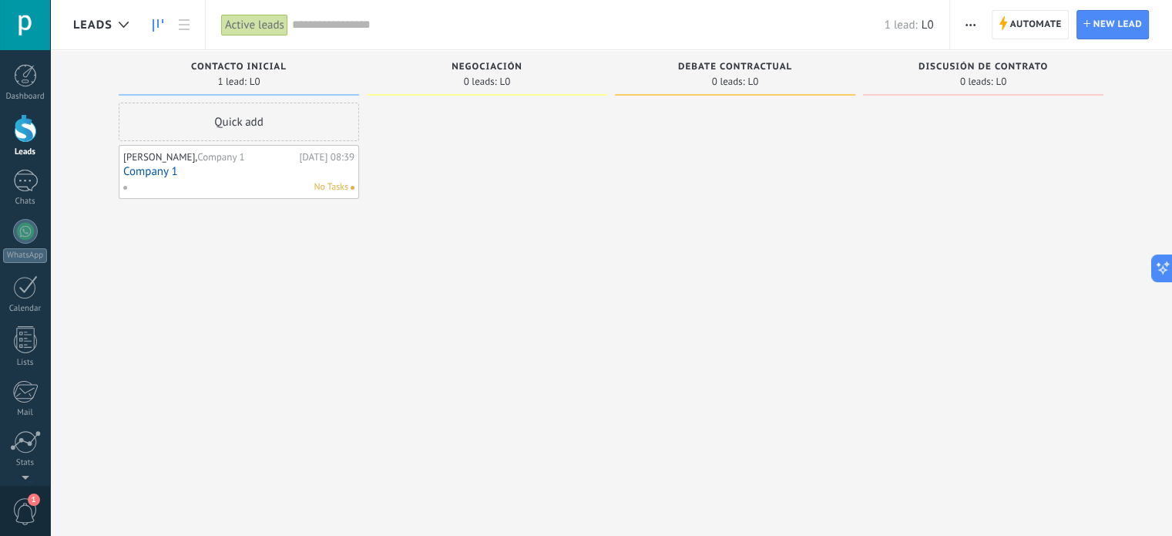
click at [172, 172] on link "Company 1" at bounding box center [238, 171] width 231 height 13
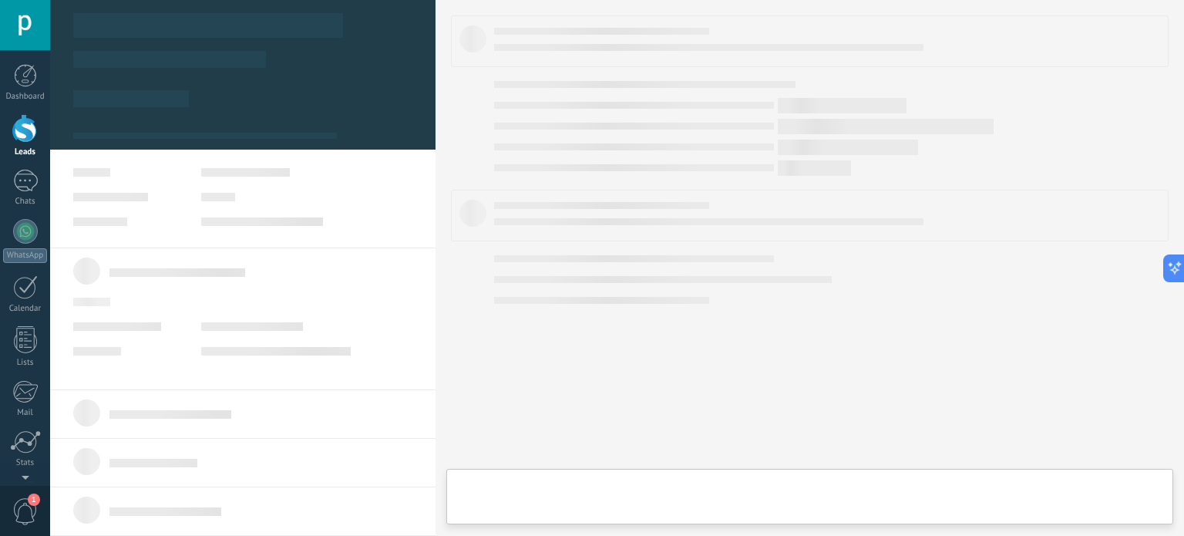
click at [153, 172] on body ".abccls-1,.abccls-2{fill-rule:evenodd}.abccls-2{fill:#fff} .abfcls-1{fill:none}…" at bounding box center [592, 268] width 1184 height 536
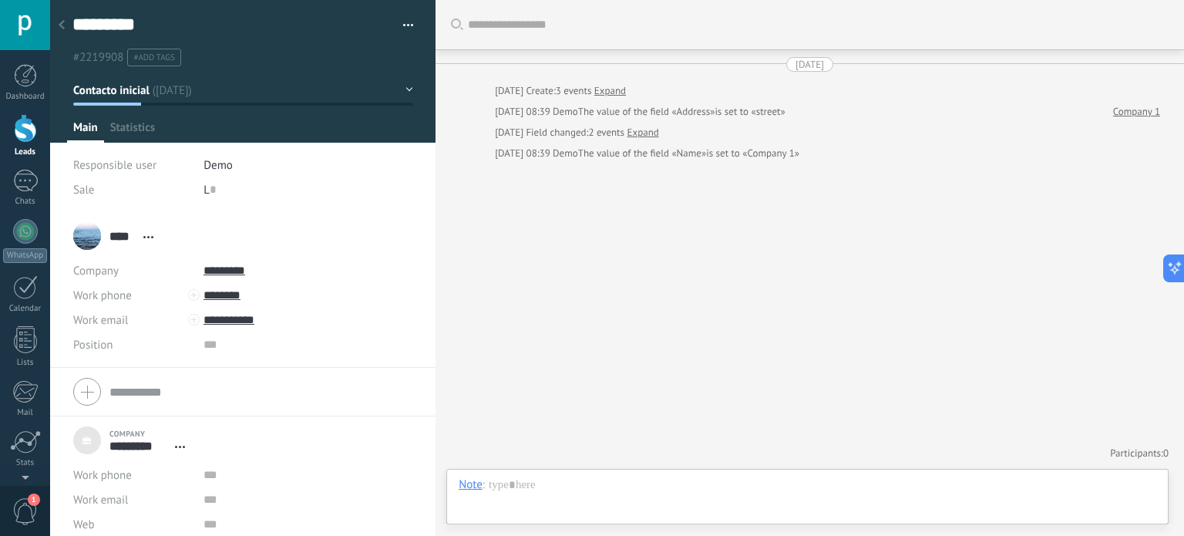
scroll to position [15, 0]
click at [386, 86] on button "Contacto inicial" at bounding box center [243, 90] width 340 height 28
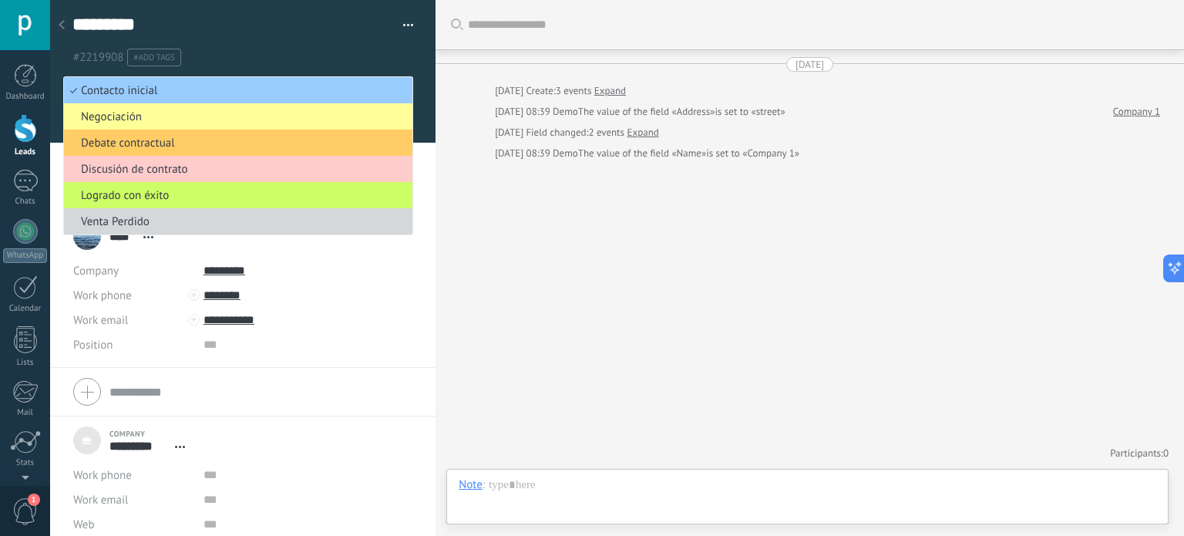
click at [554, 217] on div "Search Load more Today Today Create: 3 events Expand Today 08:39 Demo The value…" at bounding box center [809, 268] width 748 height 536
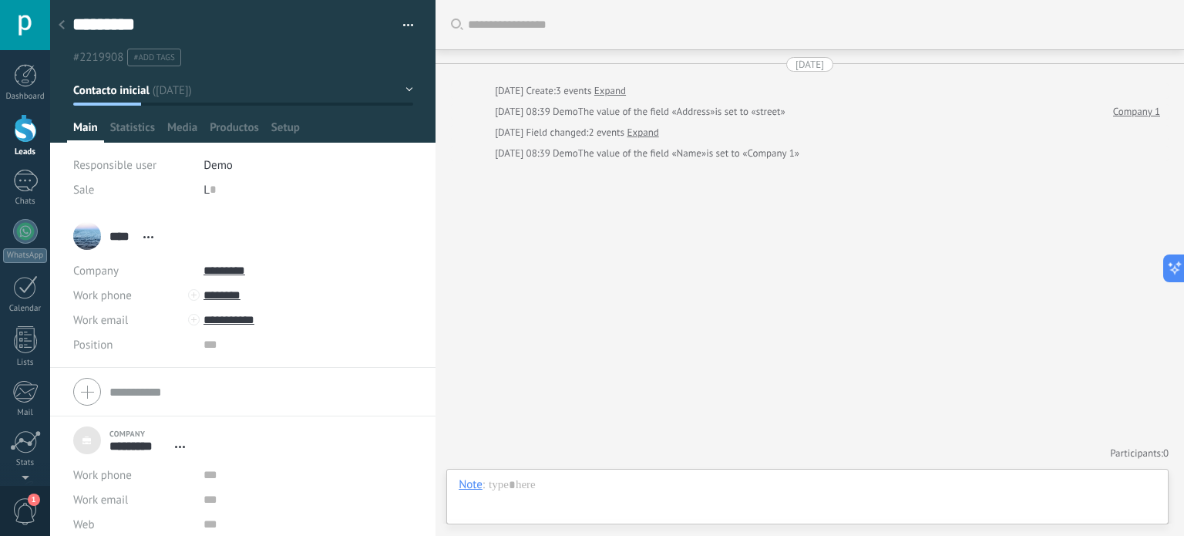
click at [58, 21] on div at bounding box center [62, 26] width 22 height 30
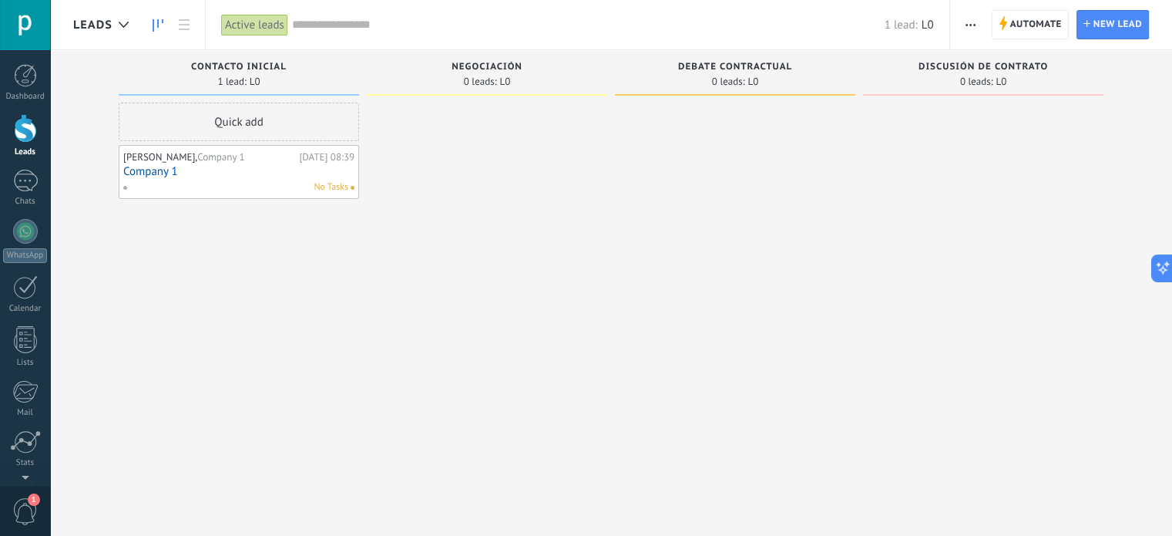
click at [166, 166] on link "Company 1" at bounding box center [238, 171] width 231 height 13
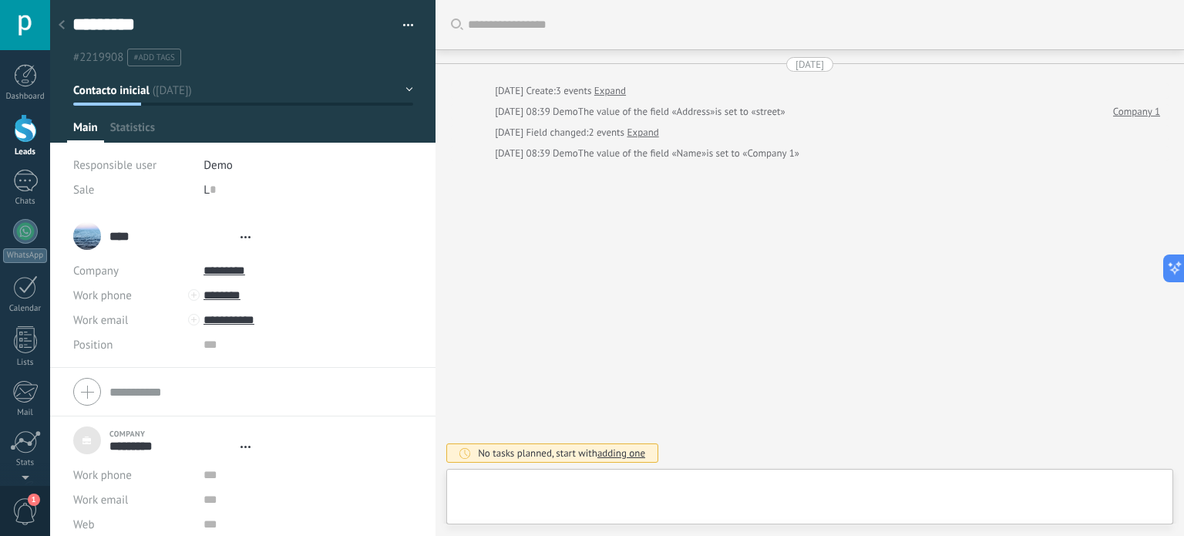
scroll to position [15, 0]
click at [1172, 268] on button at bounding box center [1171, 268] width 28 height 28
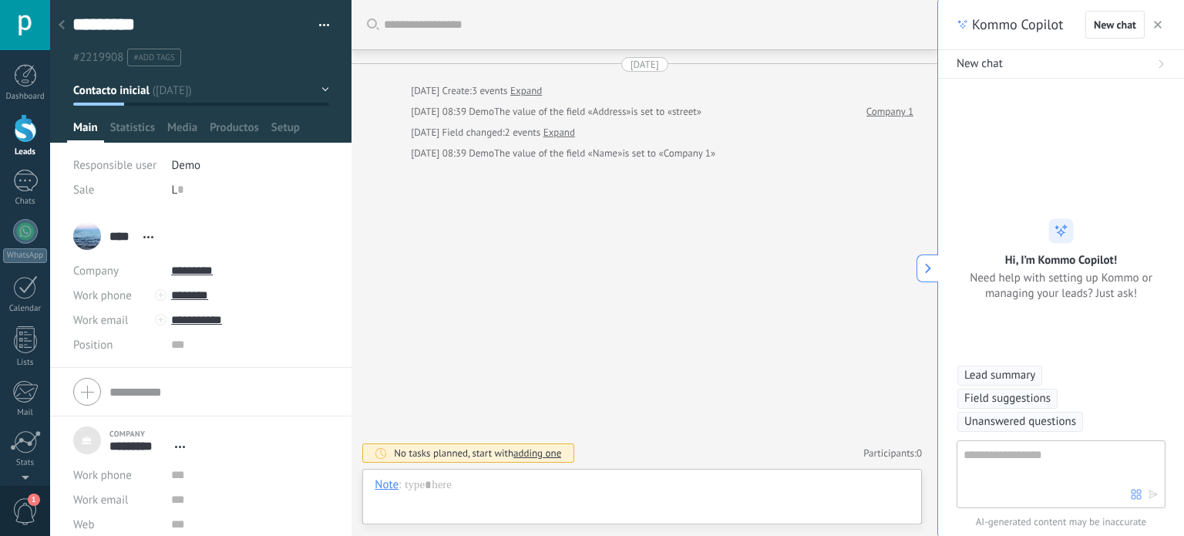
scroll to position [22, 0]
click at [1160, 24] on icon "button" at bounding box center [1158, 25] width 8 height 8
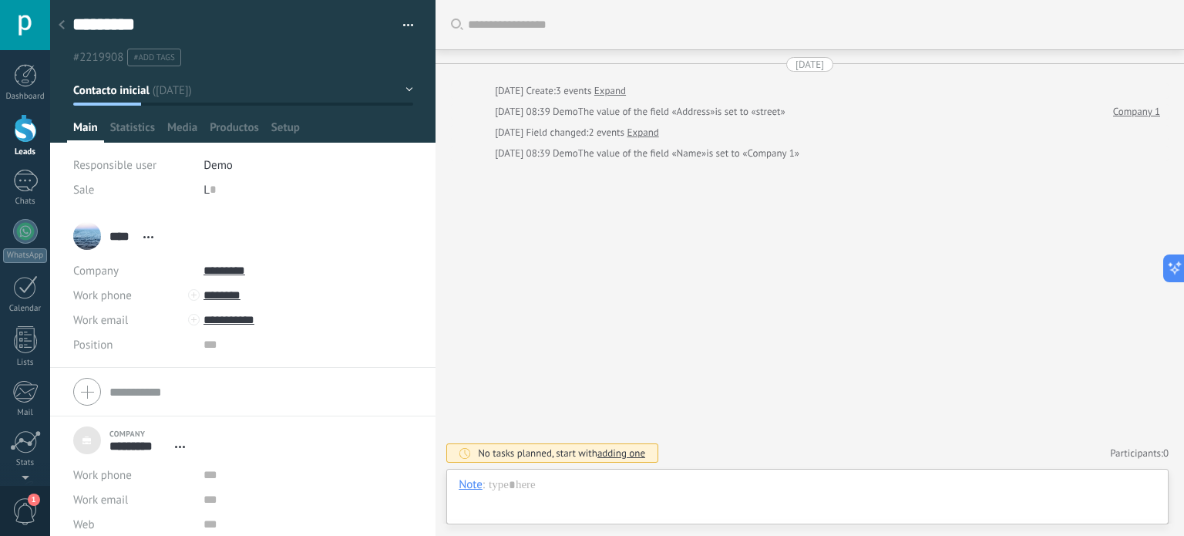
type textarea "******"
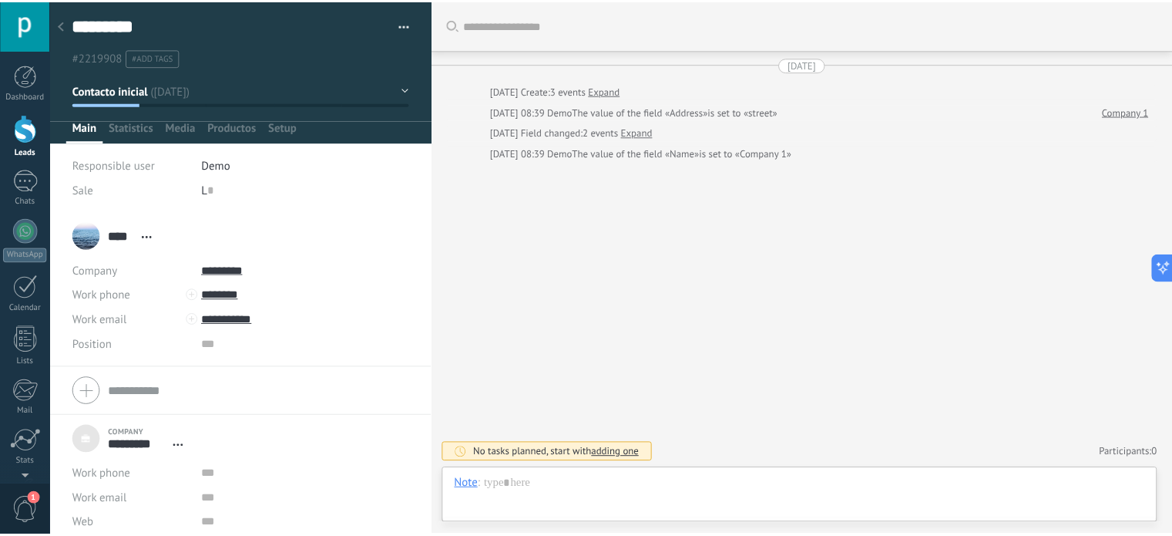
scroll to position [15, 0]
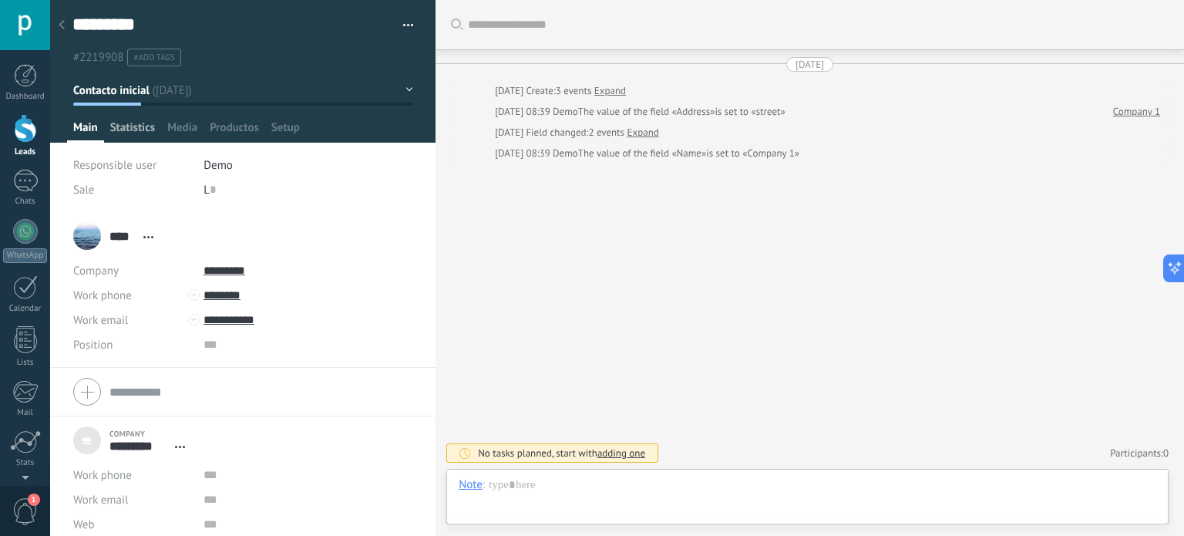
click at [123, 126] on span "Statistics" at bounding box center [132, 131] width 45 height 22
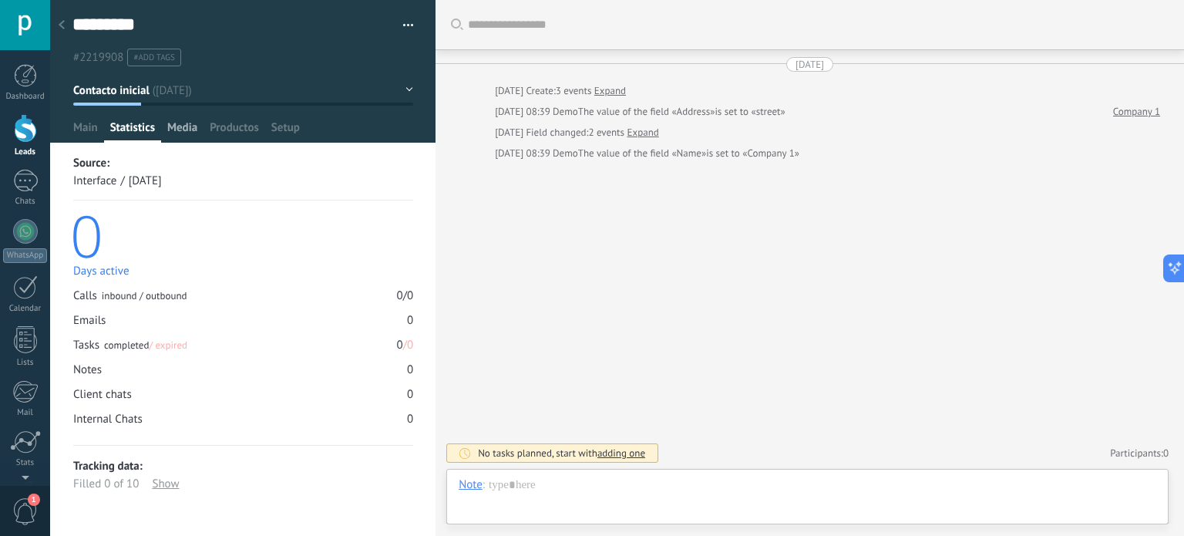
click at [197, 127] on div "Media" at bounding box center [182, 131] width 42 height 22
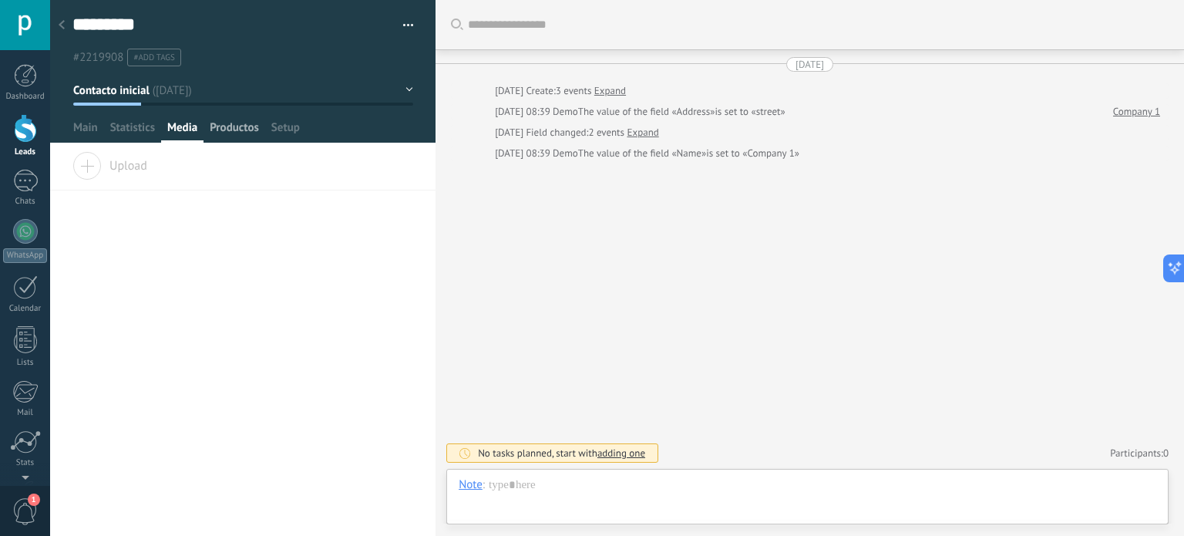
click at [227, 121] on span "Productos" at bounding box center [234, 131] width 49 height 22
click at [283, 122] on span "Setup" at bounding box center [285, 131] width 29 height 22
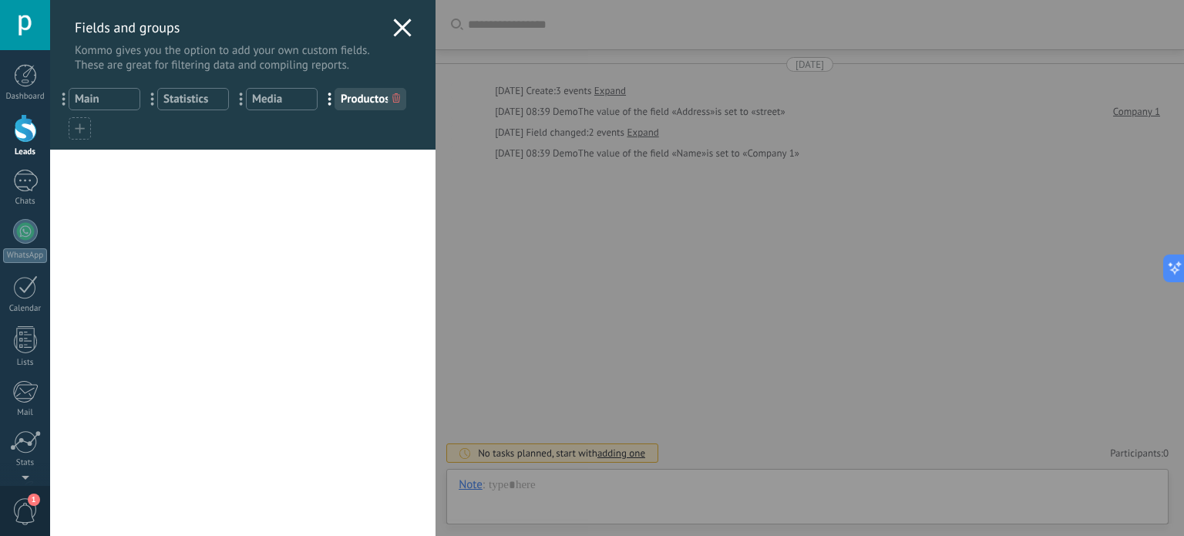
click at [395, 28] on icon at bounding box center [402, 27] width 18 height 18
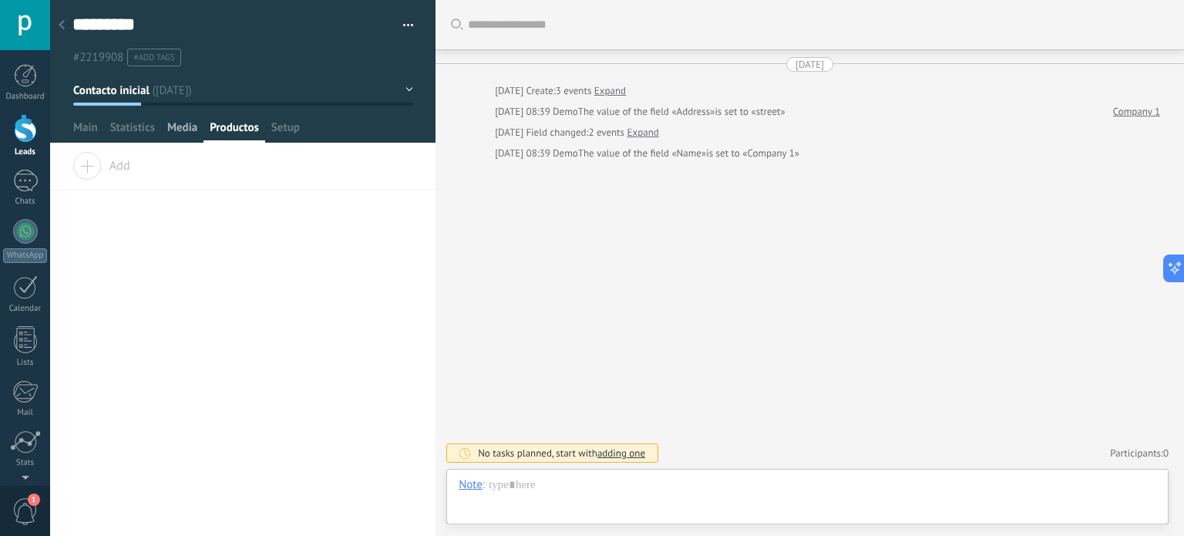
click at [170, 131] on span "Media" at bounding box center [182, 131] width 30 height 22
click at [136, 129] on span "Statistics" at bounding box center [132, 131] width 45 height 22
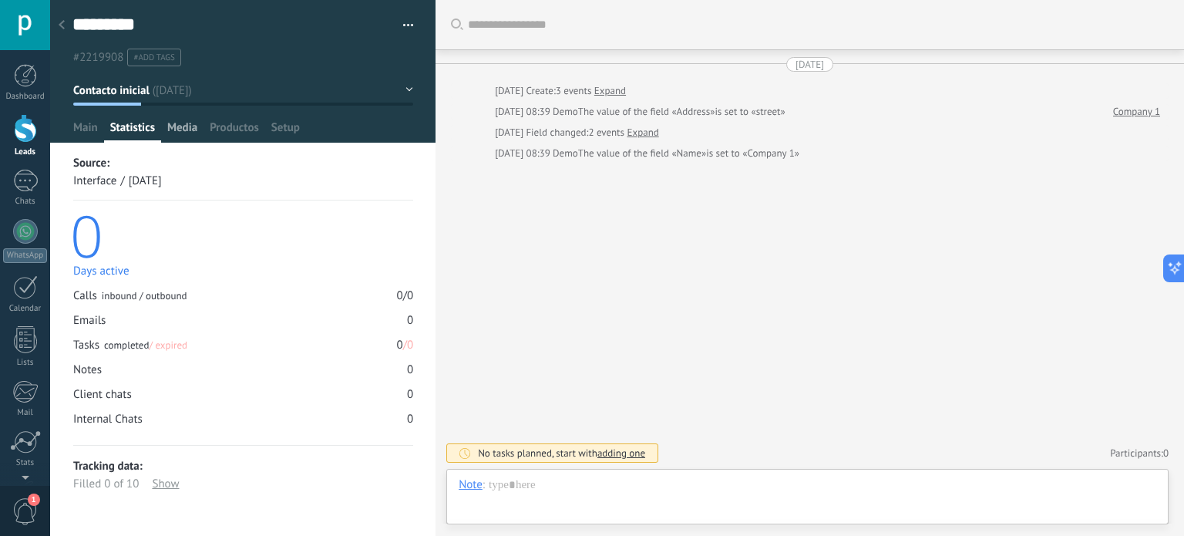
click at [164, 126] on div "Media" at bounding box center [182, 131] width 42 height 22
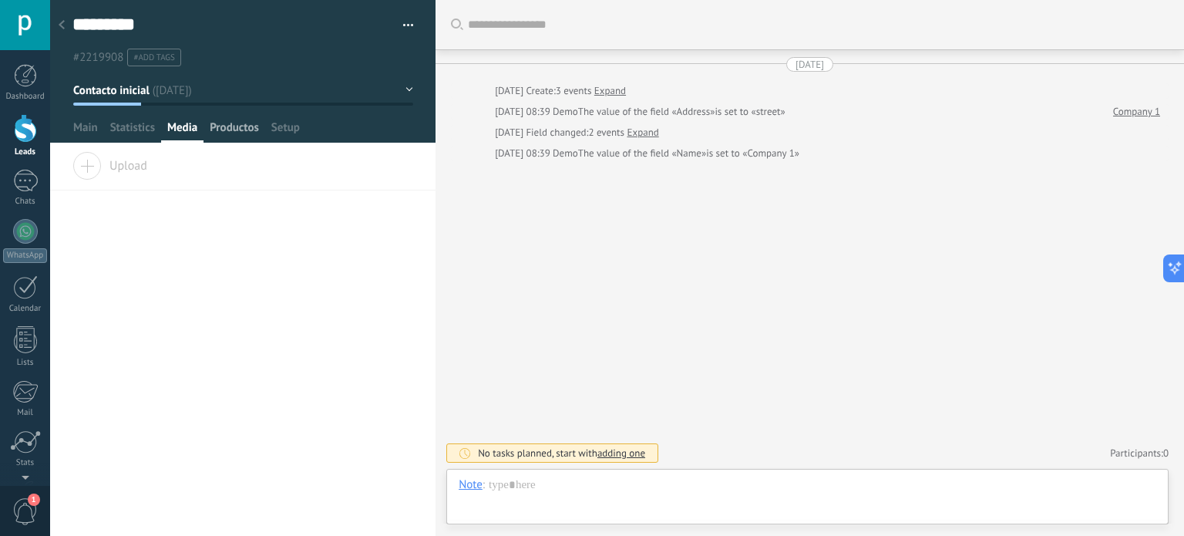
click at [219, 134] on span "Productos" at bounding box center [234, 131] width 49 height 22
click at [123, 129] on span "Statistics" at bounding box center [132, 131] width 45 height 22
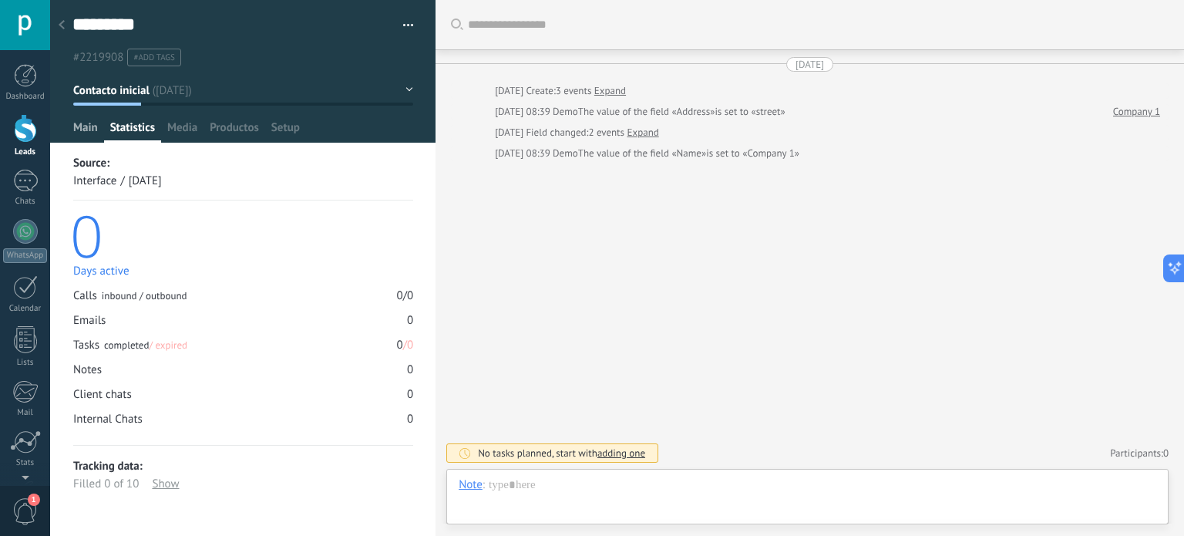
click at [94, 127] on span "Main" at bounding box center [85, 131] width 25 height 22
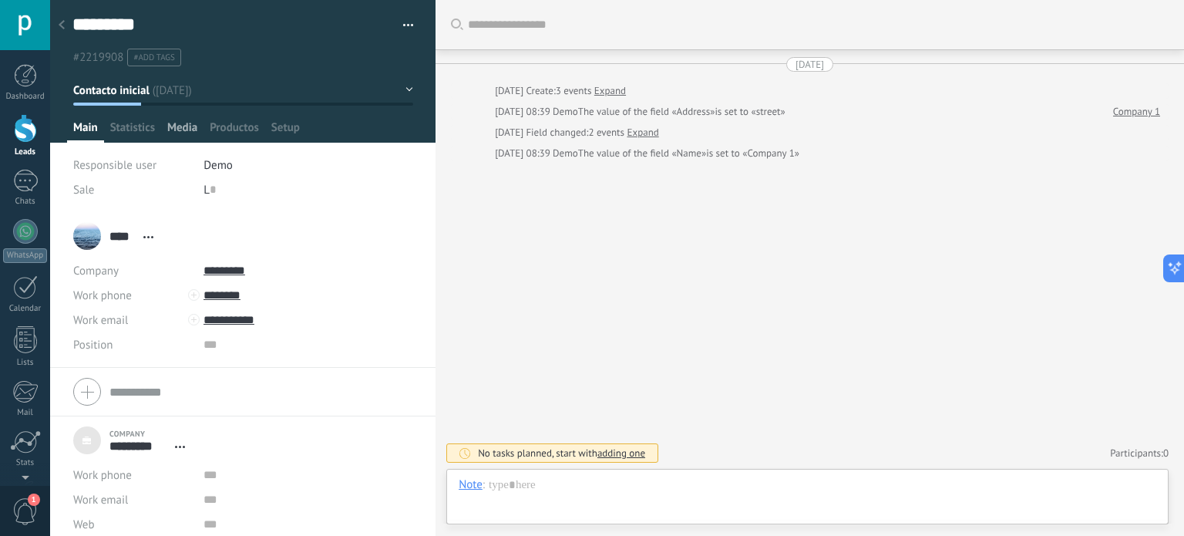
click at [180, 129] on span "Media" at bounding box center [182, 131] width 30 height 22
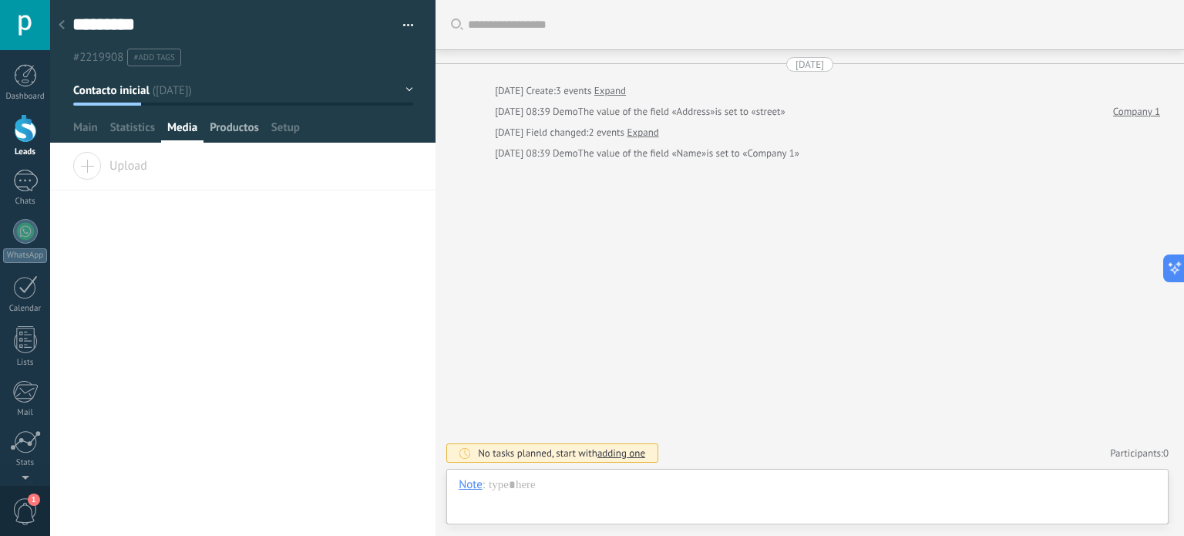
click at [229, 132] on span "Productos" at bounding box center [234, 131] width 49 height 22
click at [271, 132] on span "Setup" at bounding box center [285, 131] width 29 height 22
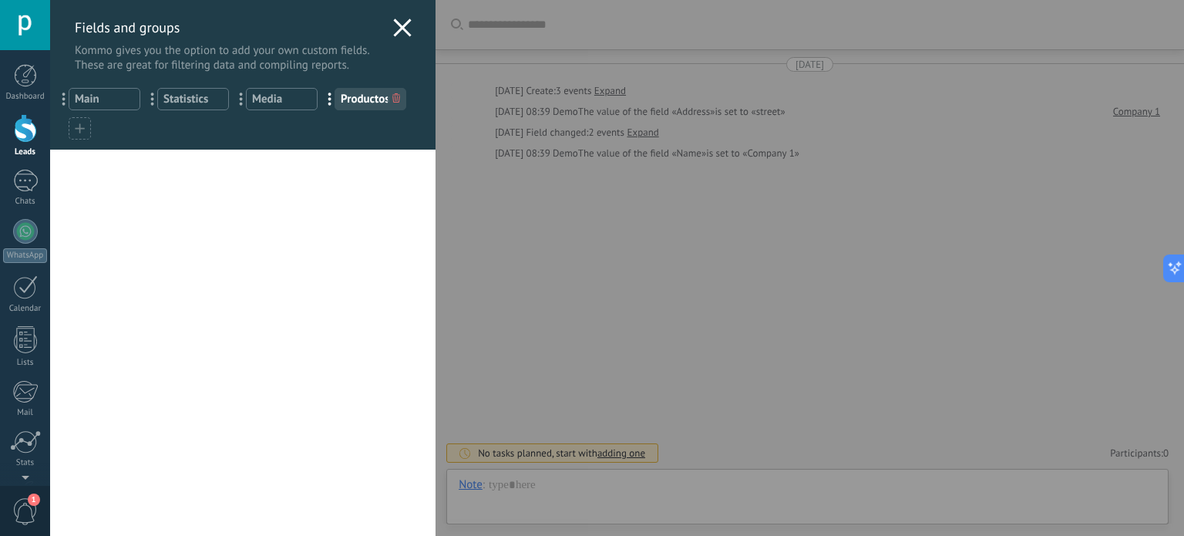
click at [395, 24] on use at bounding box center [403, 27] width 18 height 18
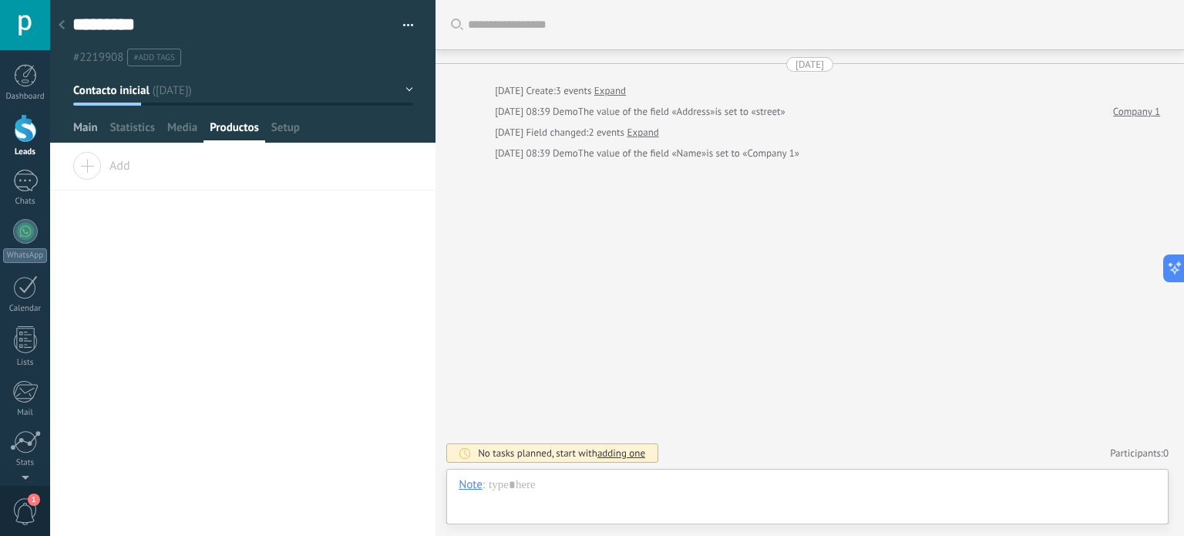
click at [85, 126] on span "Main" at bounding box center [85, 131] width 25 height 22
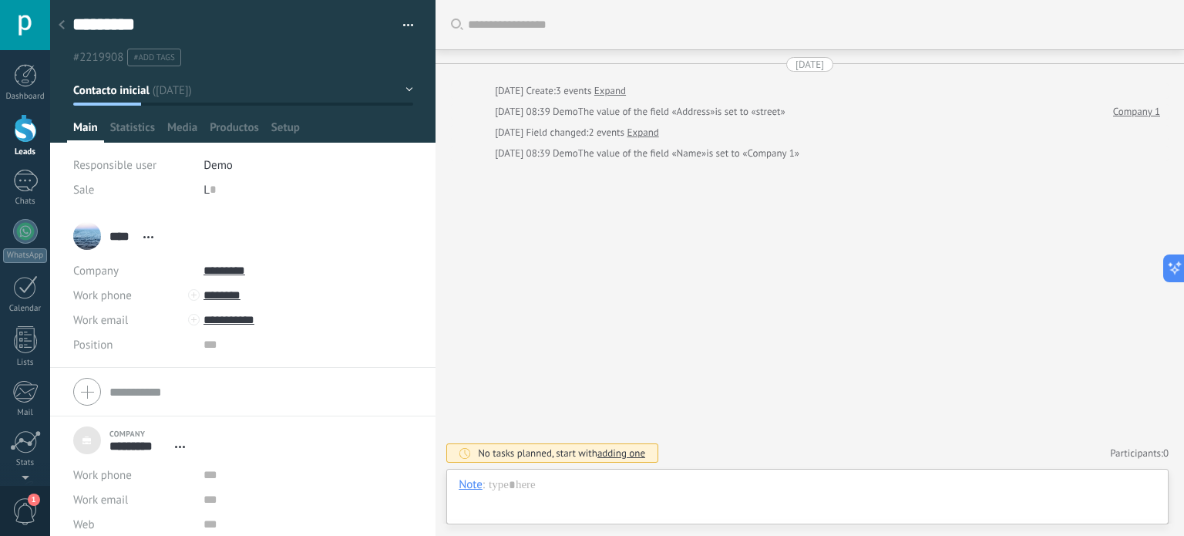
click at [59, 19] on div at bounding box center [62, 26] width 22 height 30
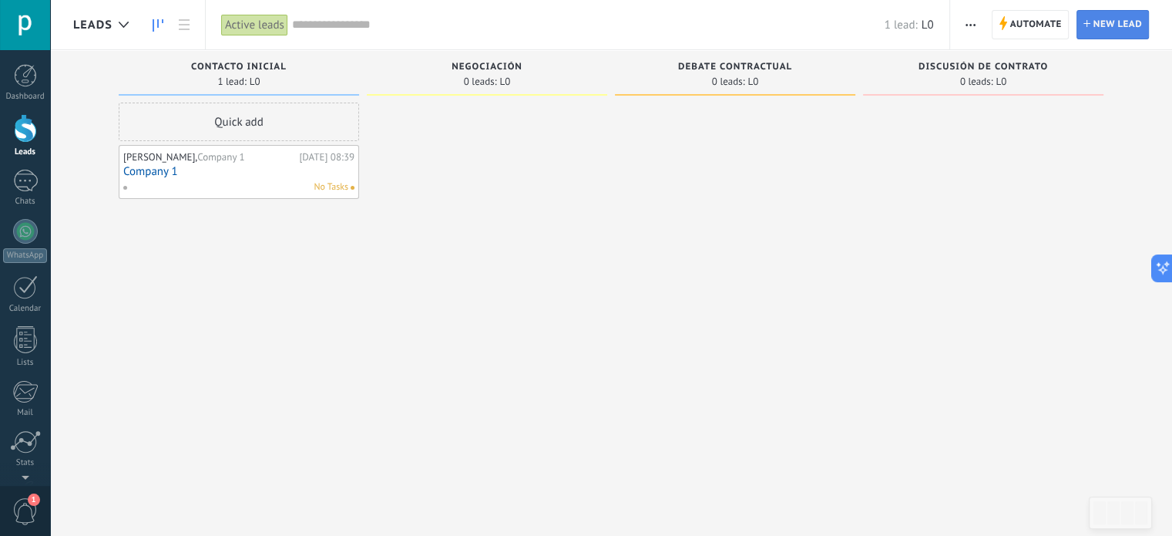
click at [1119, 22] on span "New lead" at bounding box center [1118, 25] width 49 height 28
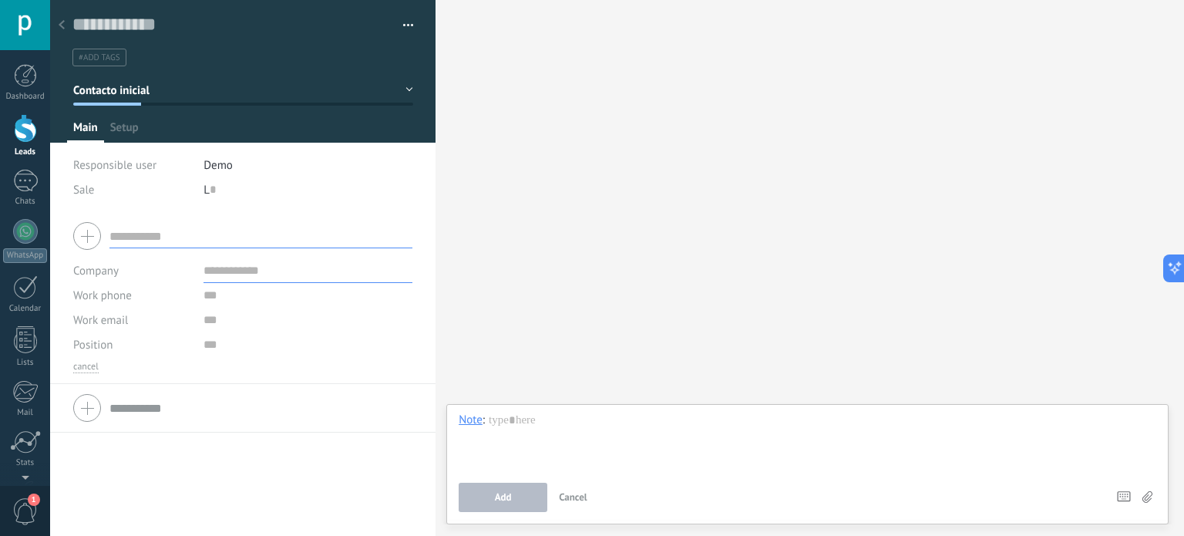
click at [57, 22] on div at bounding box center [62, 26] width 22 height 30
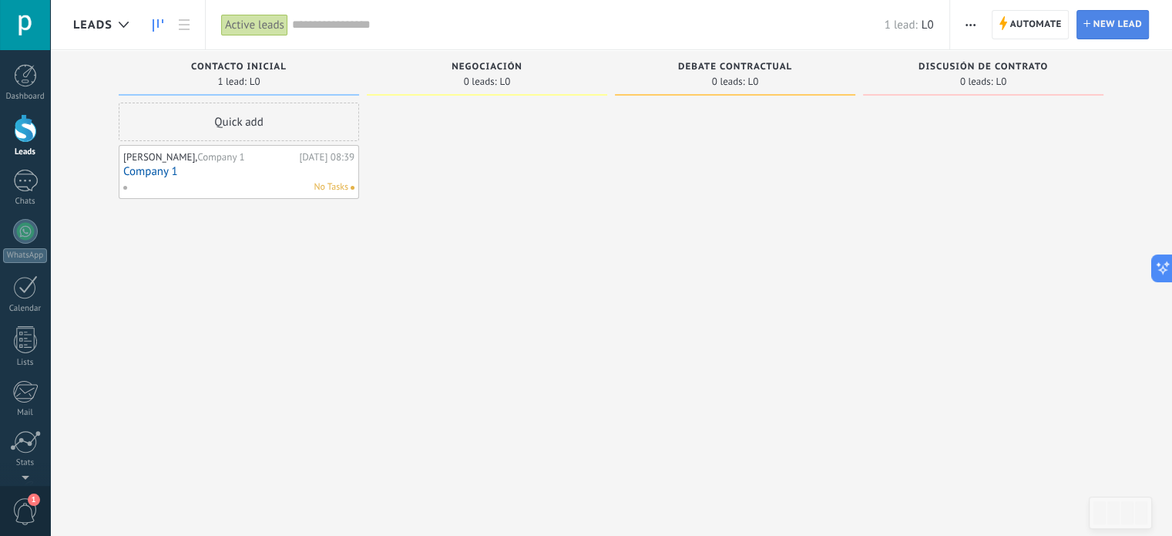
click at [1103, 23] on span "New lead" at bounding box center [1118, 25] width 49 height 28
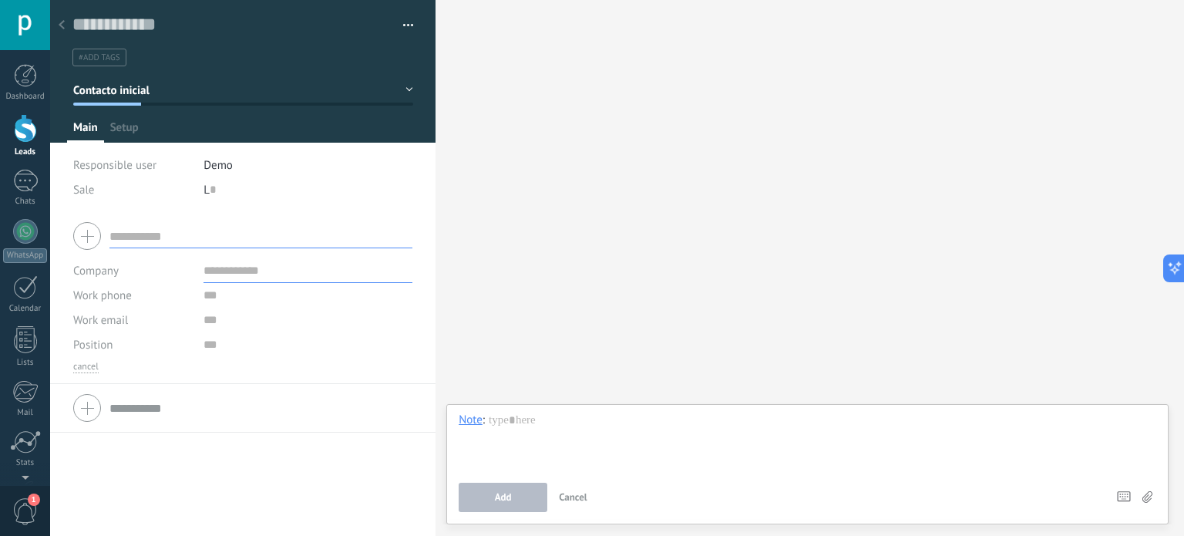
click at [55, 22] on div at bounding box center [62, 26] width 22 height 30
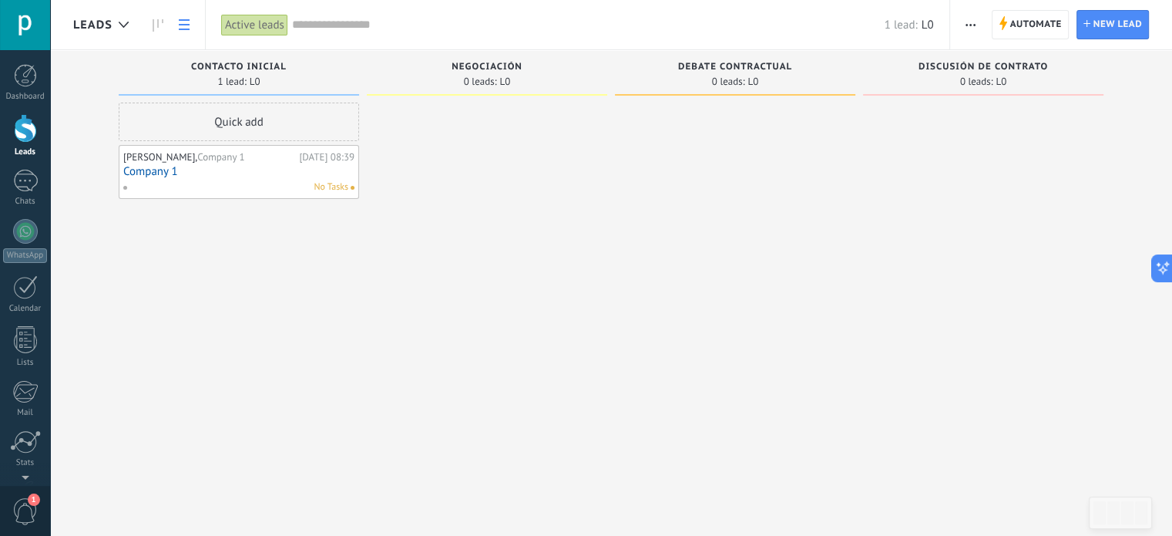
click at [184, 18] on link at bounding box center [184, 25] width 26 height 30
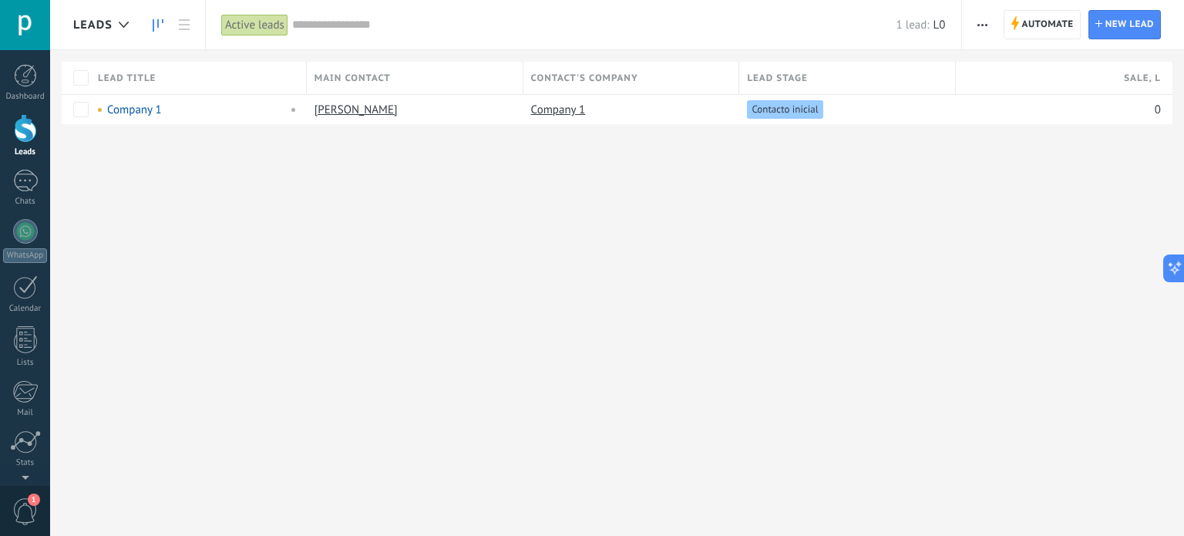
click at [153, 22] on use at bounding box center [158, 25] width 11 height 12
